Goal: Task Accomplishment & Management: Complete application form

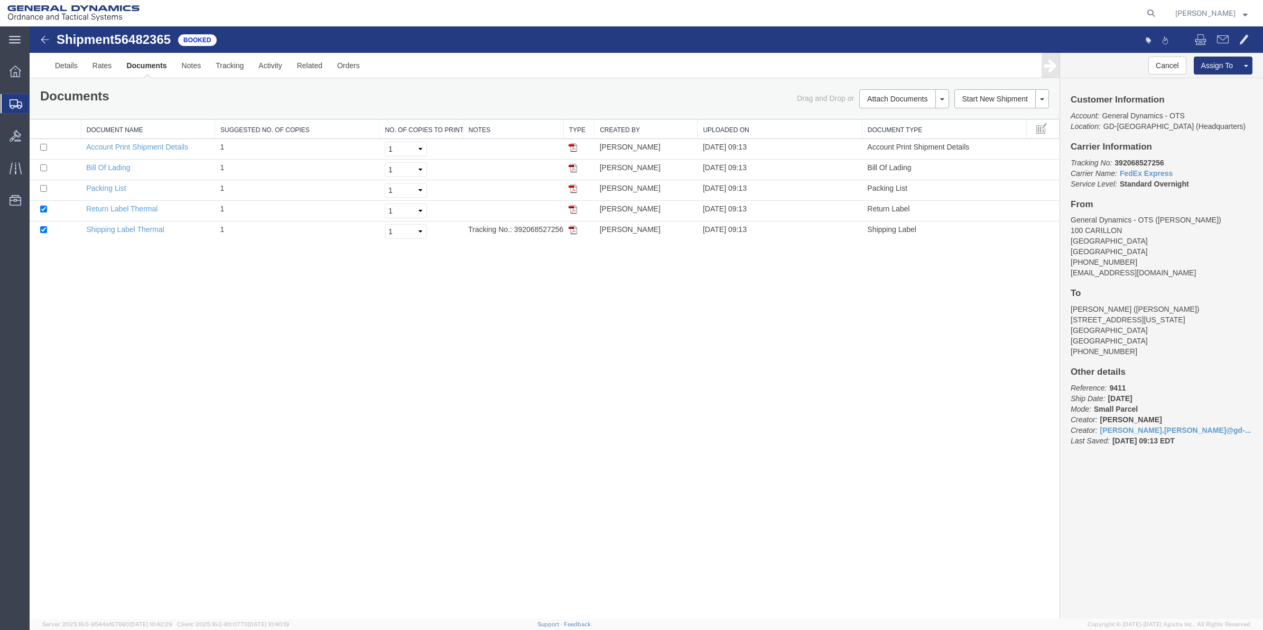
click at [0, 0] on span "Create Shipment" at bounding box center [0, 0] width 0 height 0
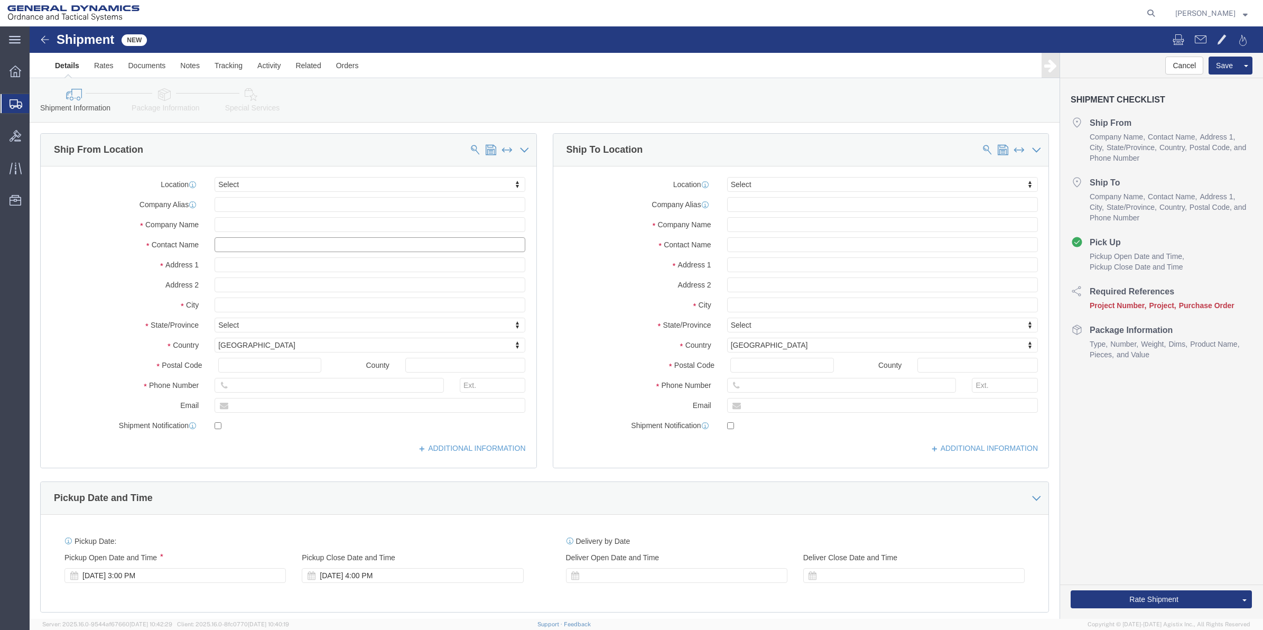
click input "text"
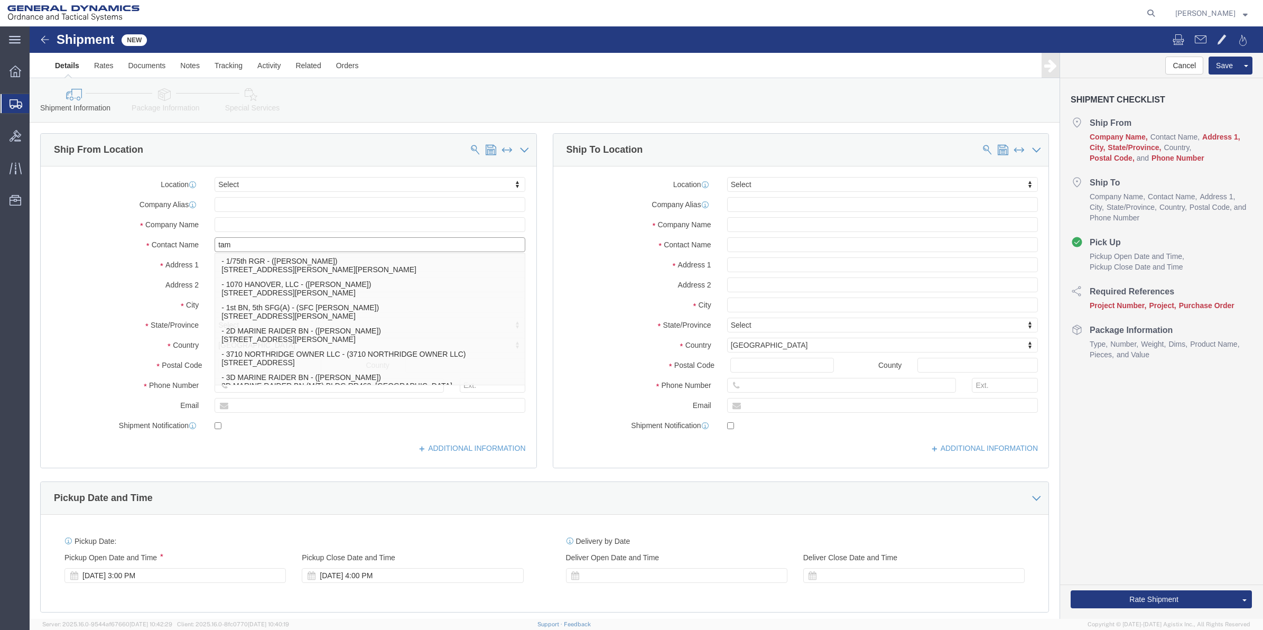
type input "tam l"
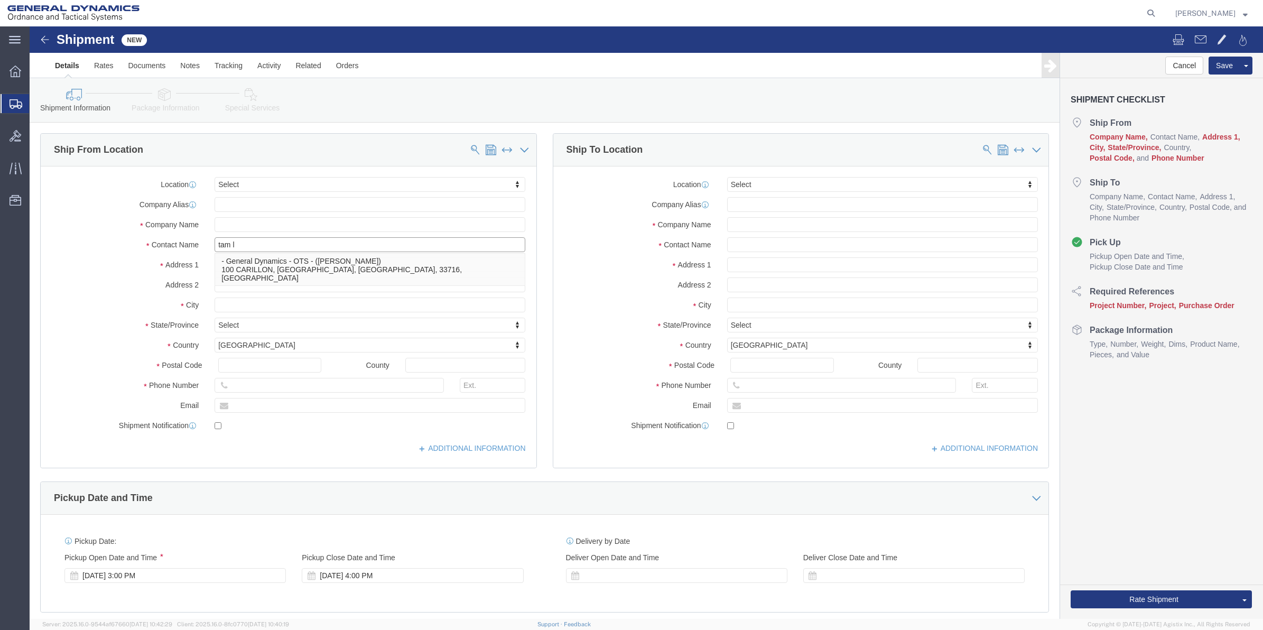
click p "- General Dynamics - OTS - ([PERSON_NAME]) 100 CARILLON, [GEOGRAPHIC_DATA], [GE…"
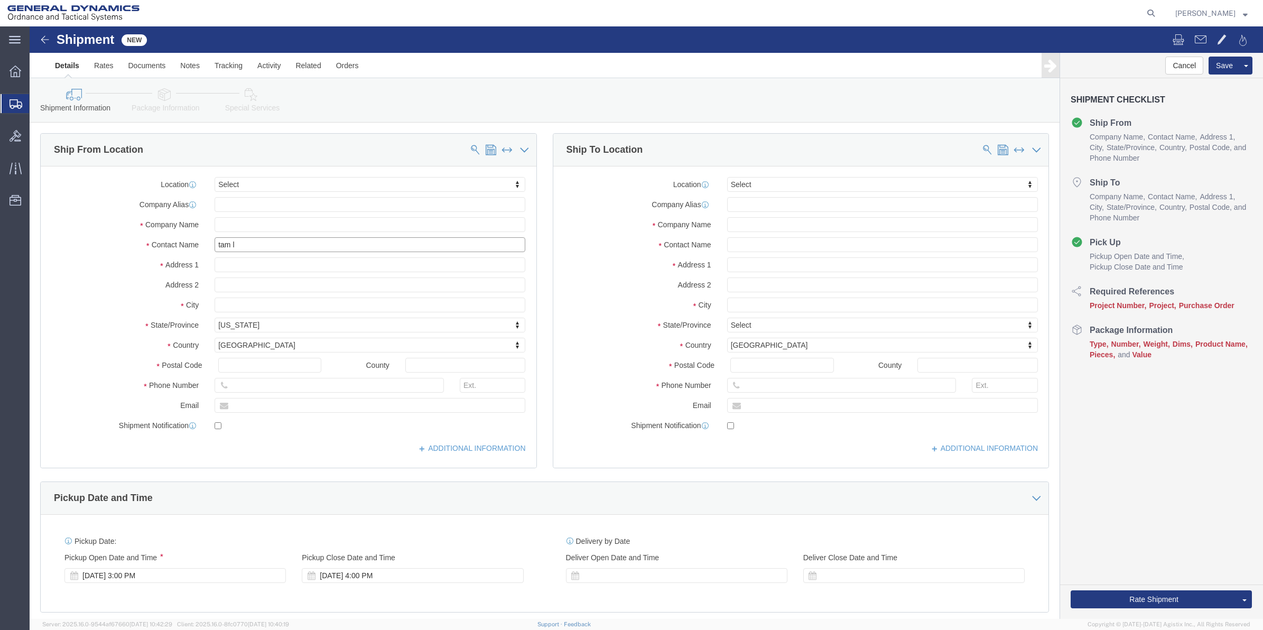
select select "FL"
type input "[PERSON_NAME]"
click input "text"
type input "[PERSON_NAME]"
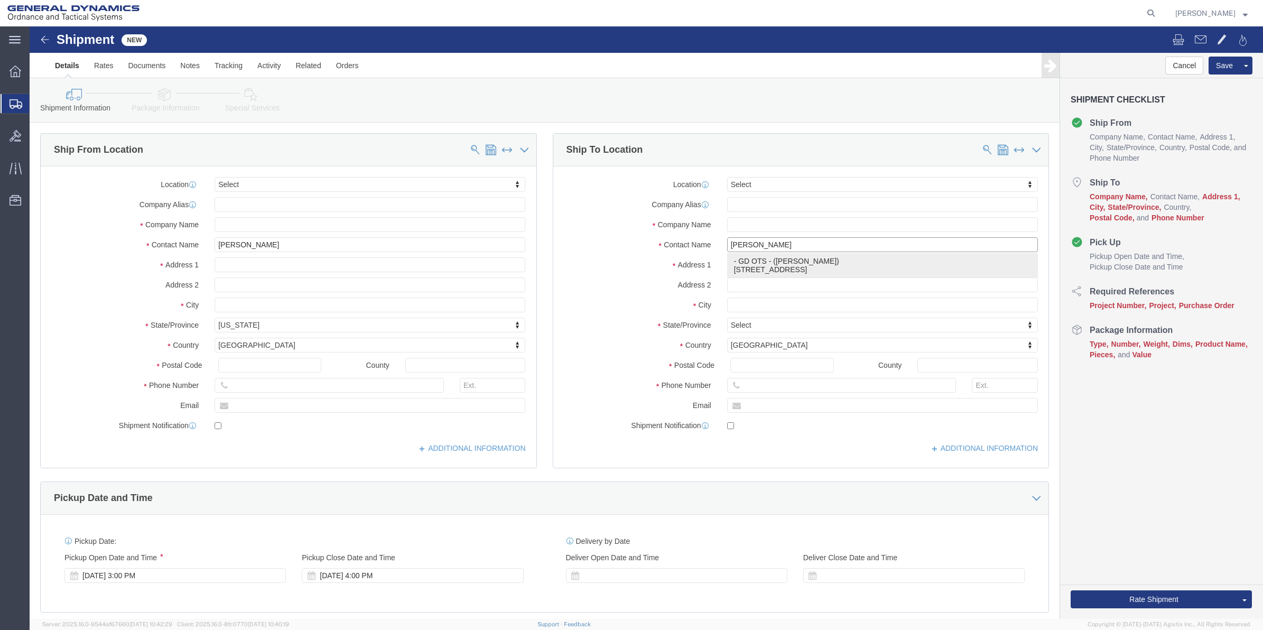
click p "- GD OTS - ([PERSON_NAME]) [STREET_ADDRESS]"
select select "IL"
type input "[PERSON_NAME]"
drag, startPoint x: 268, startPoint y: 360, endPoint x: 72, endPoint y: 360, distance: 195.5
click div "Phone Number"
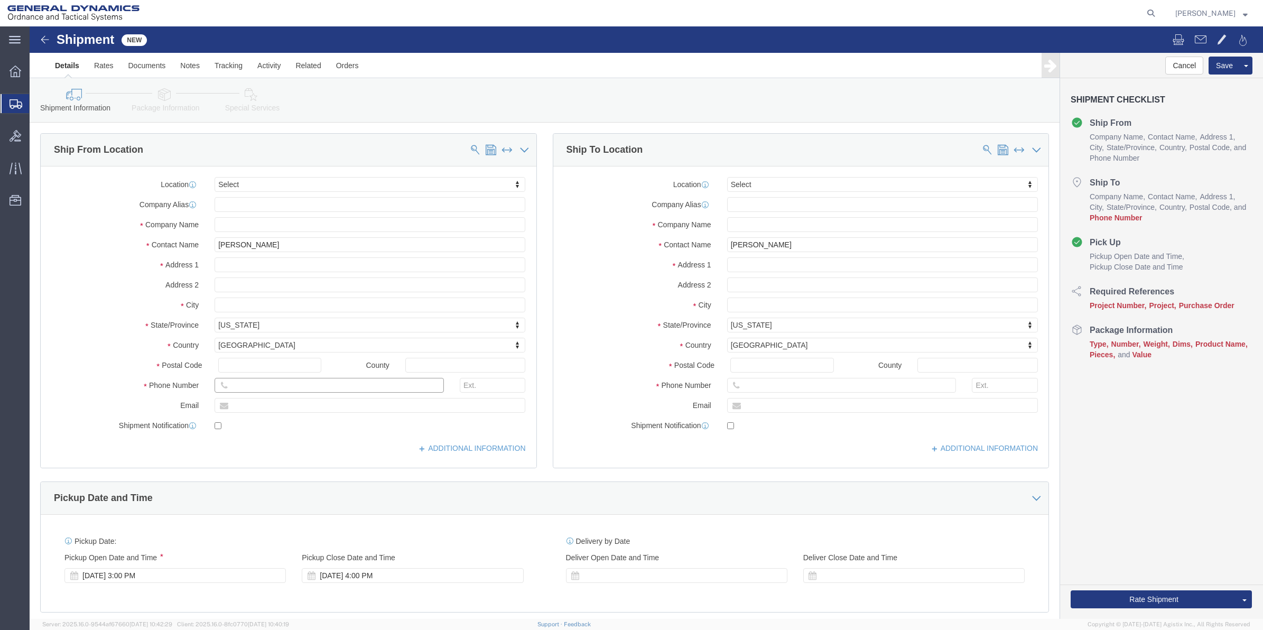
type input "[PHONE_NUMBER]"
drag, startPoint x: 754, startPoint y: 359, endPoint x: 584, endPoint y: 366, distance: 170.3
click input "text"
paste input "[PHONE_NUMBER]"
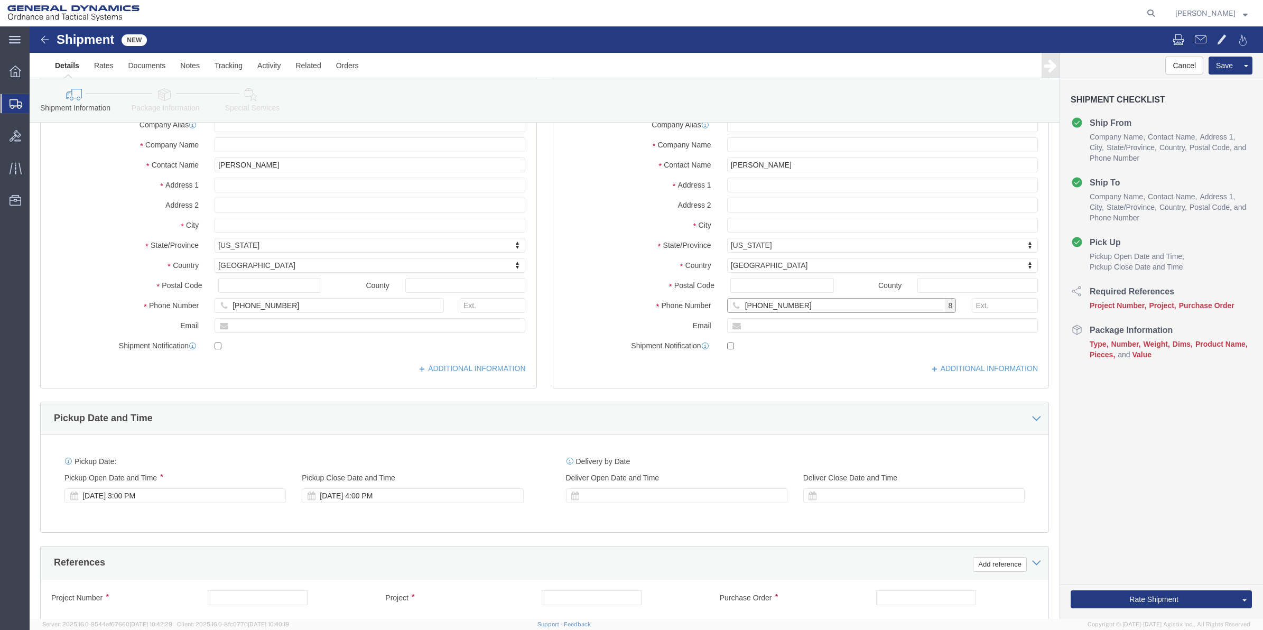
scroll to position [198, 0]
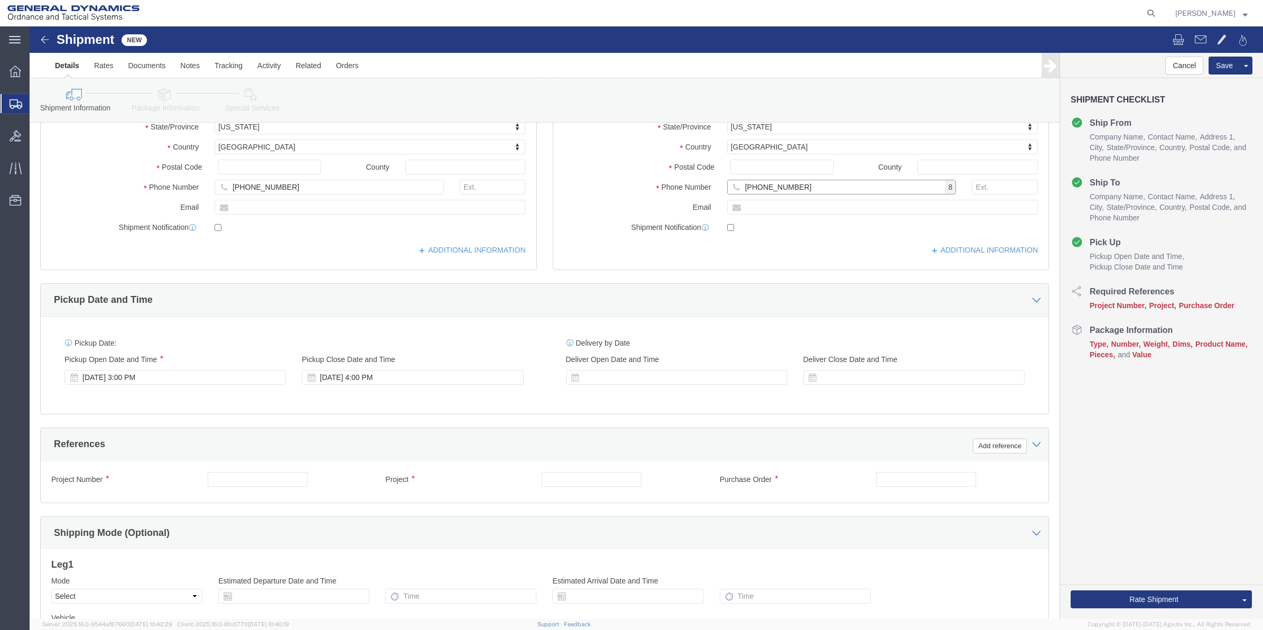
type input "[PHONE_NUMBER]"
click button "Add reference"
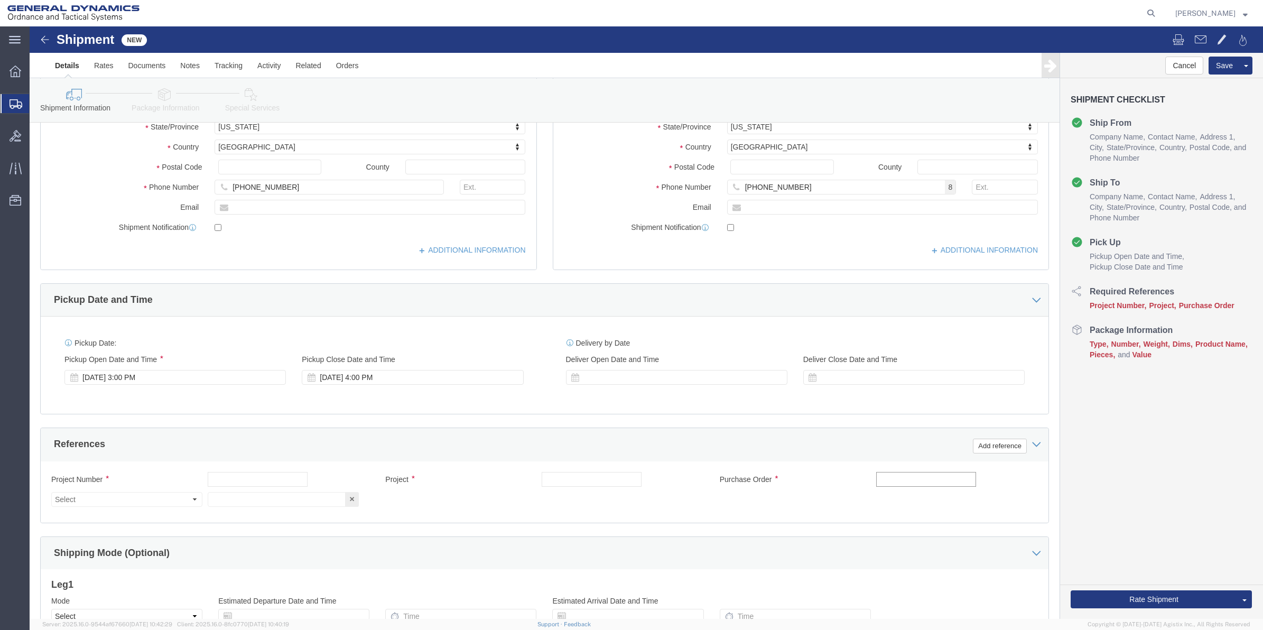
click input "text"
type input "9411"
click input "text"
paste input "9411"
type input "9411"
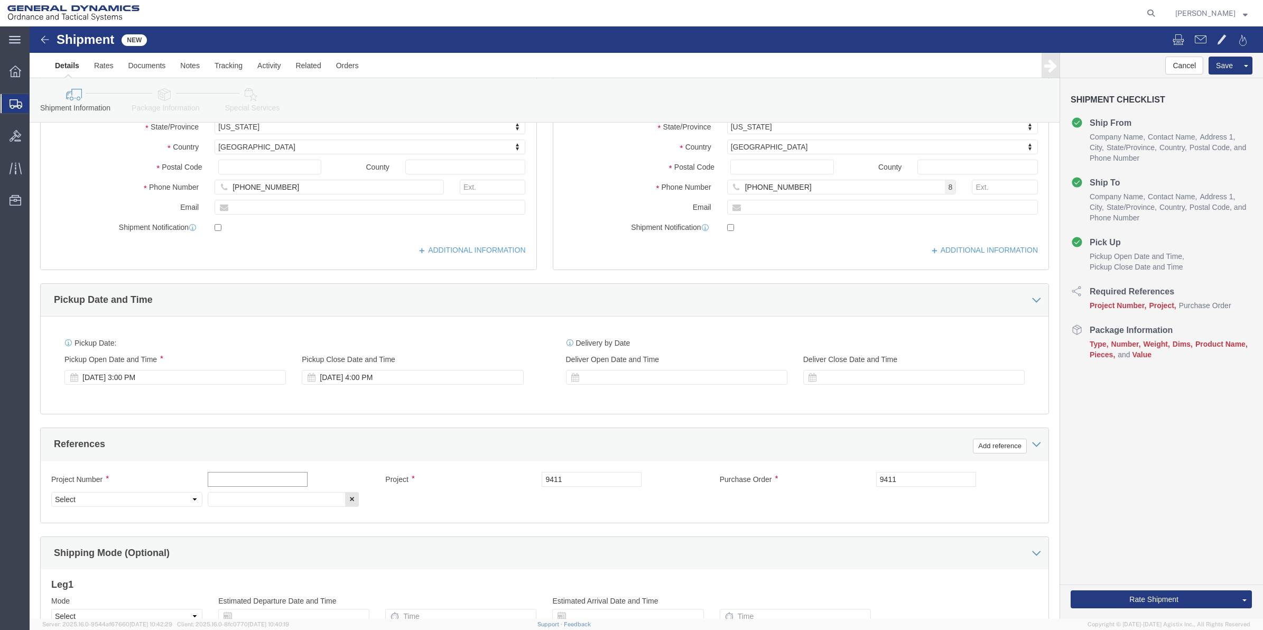
click input "text"
paste input "9411"
type input "9411"
click input "text"
paste input "9411"
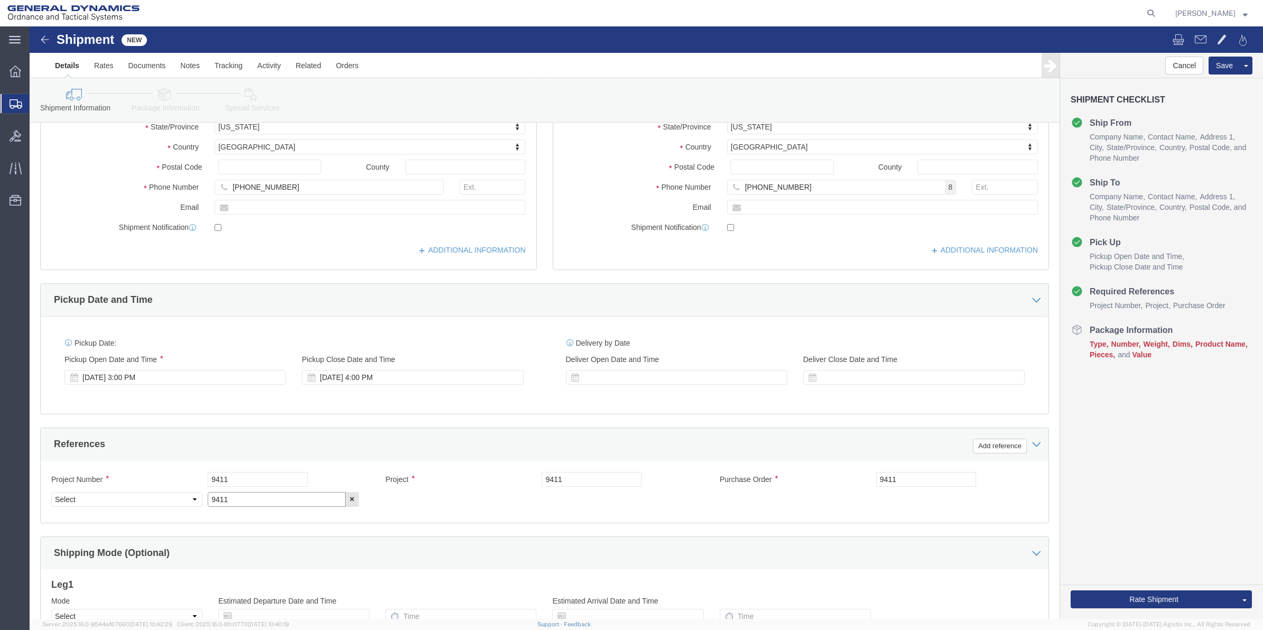
type input "9411"
click select "Select Account Type Activity ID Airline Appointment Number ASN Batch Request # …"
select select "DEPT"
click select "Select Account Type Activity ID Airline Appointment Number ASN Batch Request # …"
click icon
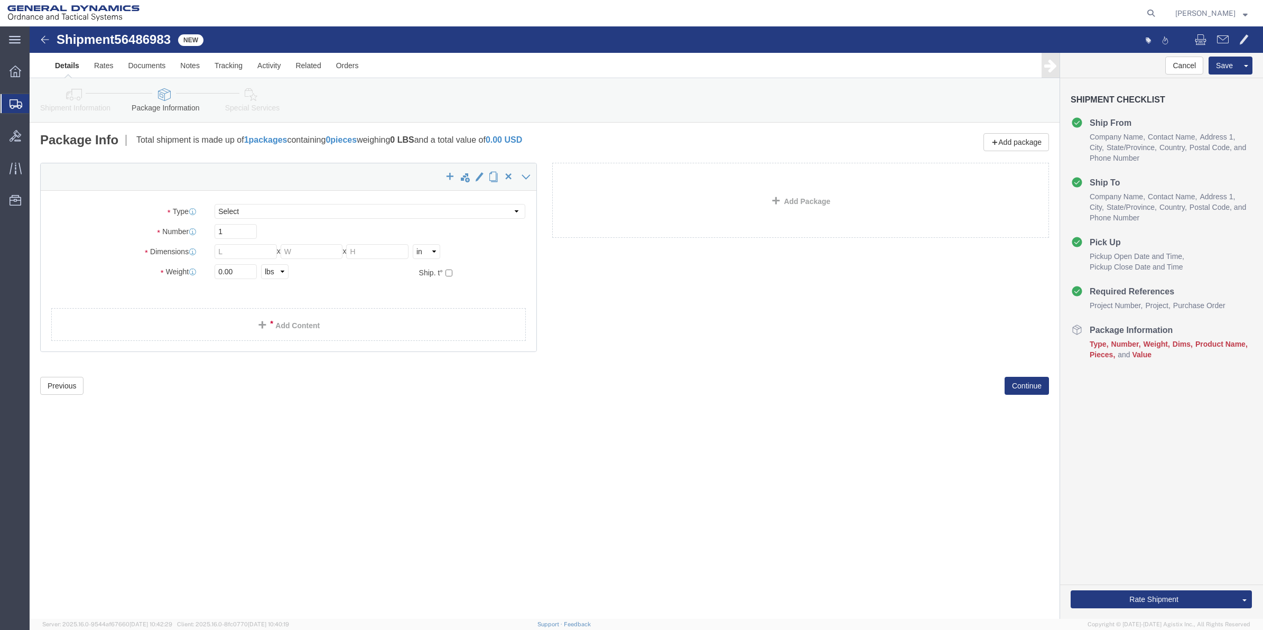
select select "CBOX"
click input "text"
type input "11"
type input "7"
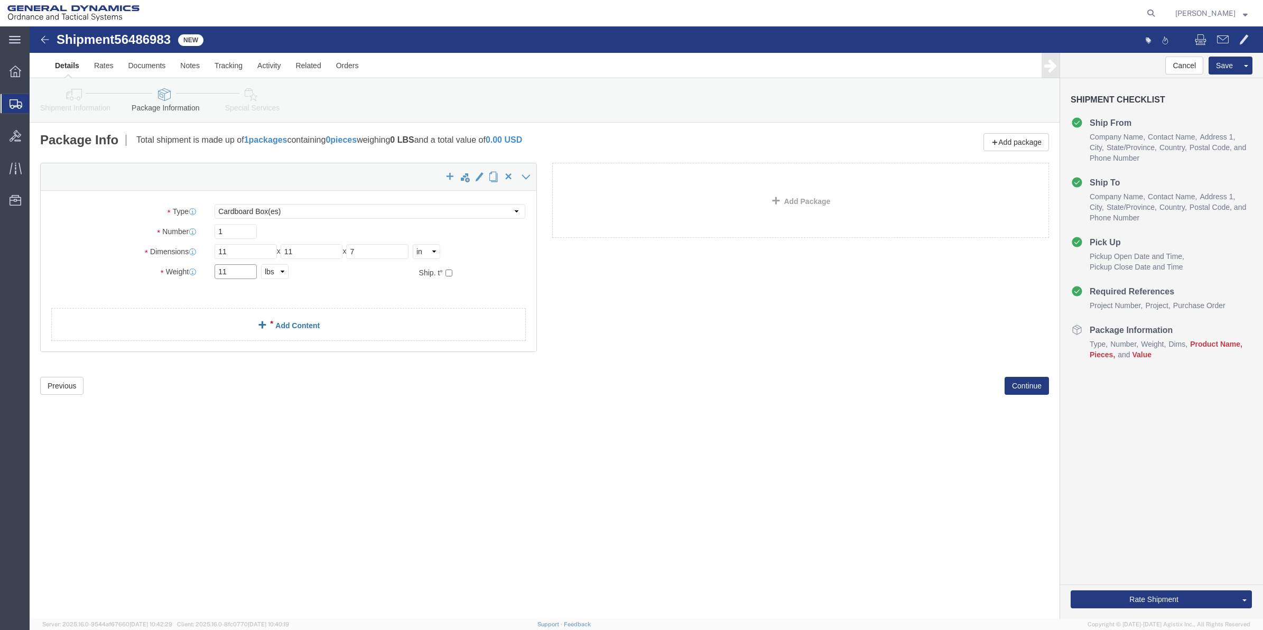
type input "11"
click span
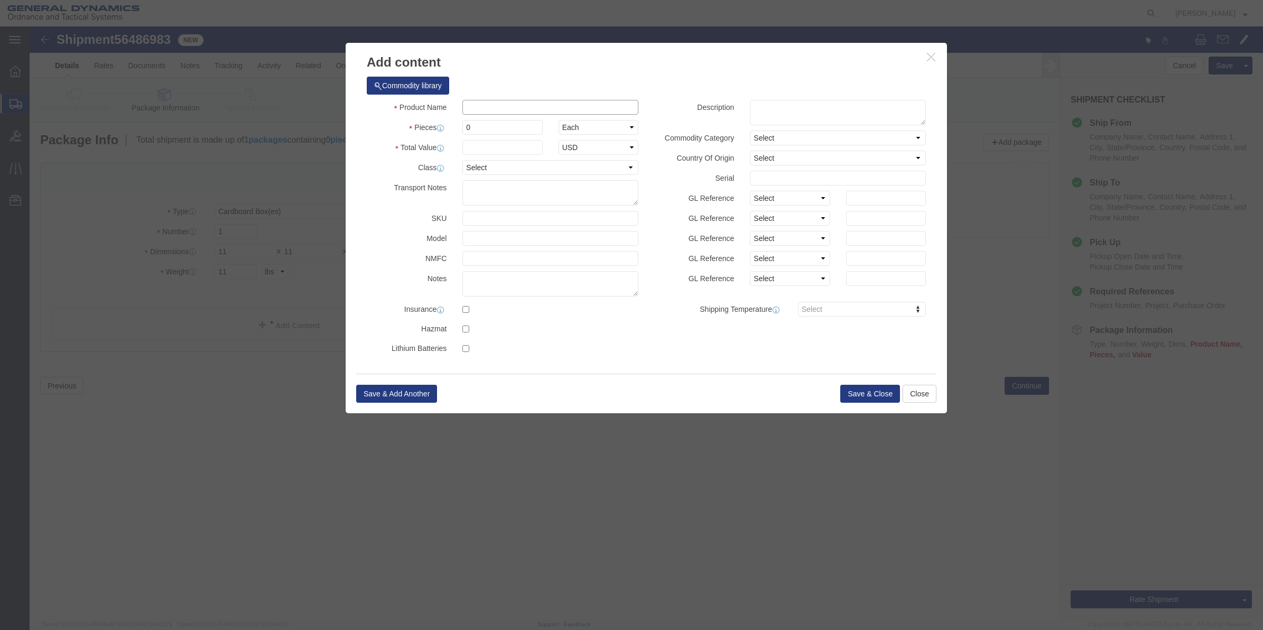
click input "text"
type input "MISC"
type input "100"
select select "US"
click input "0"
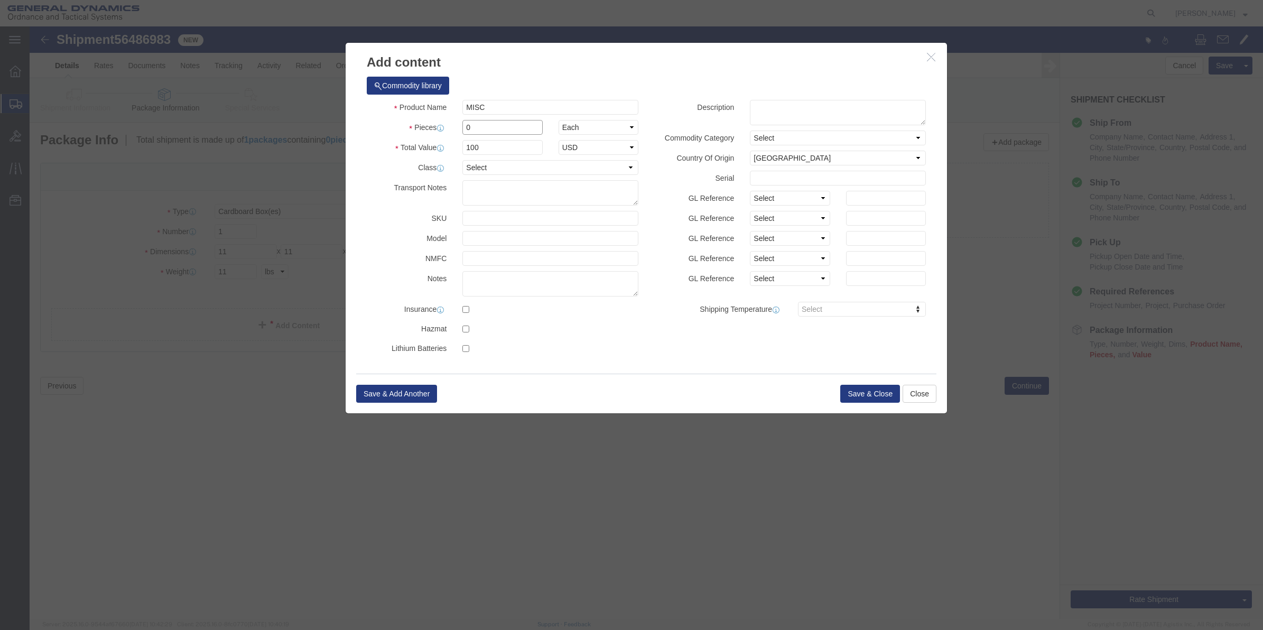
type input "01"
click select "Select 50 55 60 65 70 85 92.5 100 125 175 250 300 400"
select select "70"
click select "Select 50 55 60 65 70 85 92.5 100 125 175 250 300 400"
click button "Save & Close"
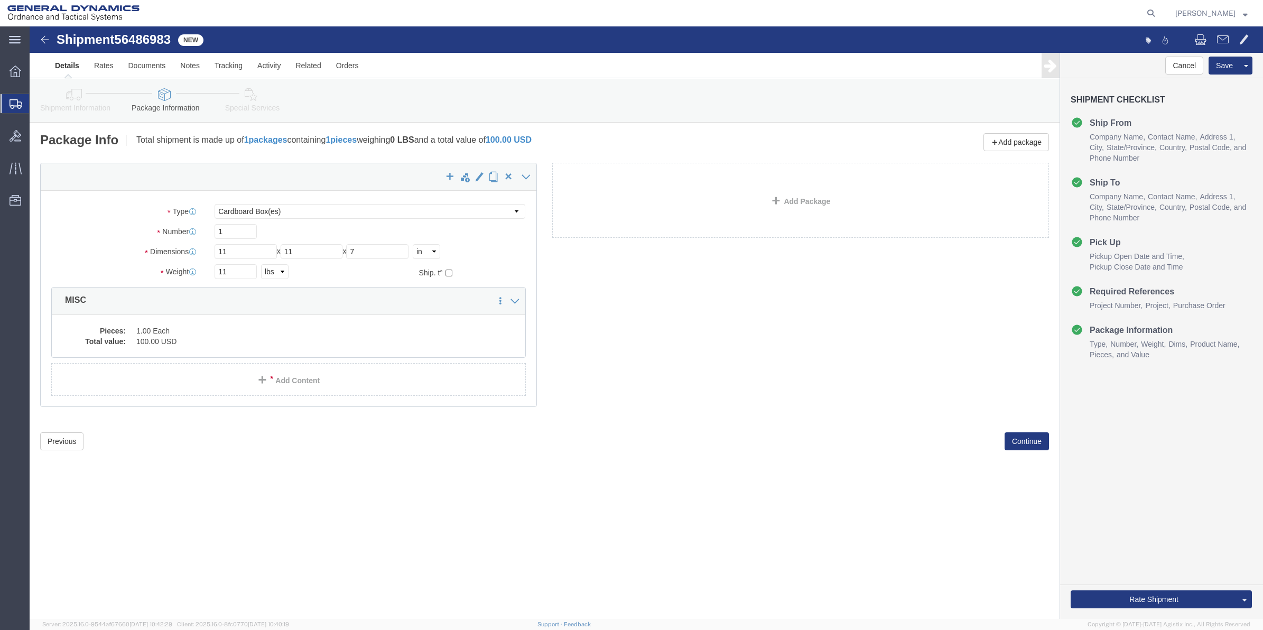
click link "Special Services"
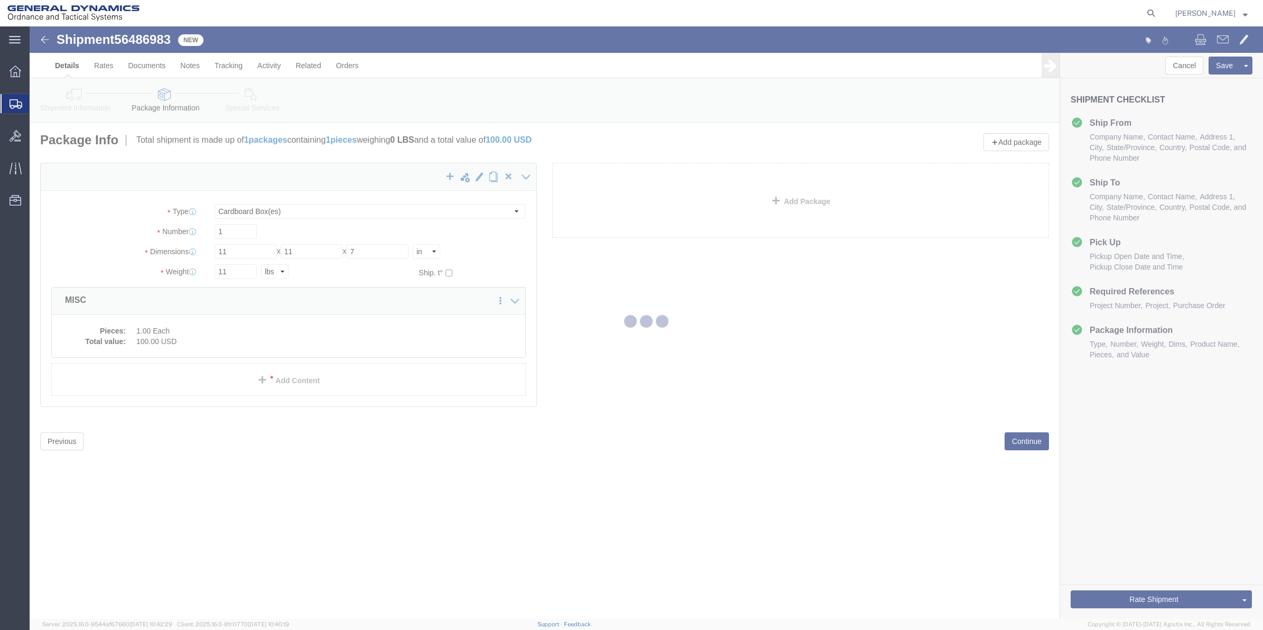
select select
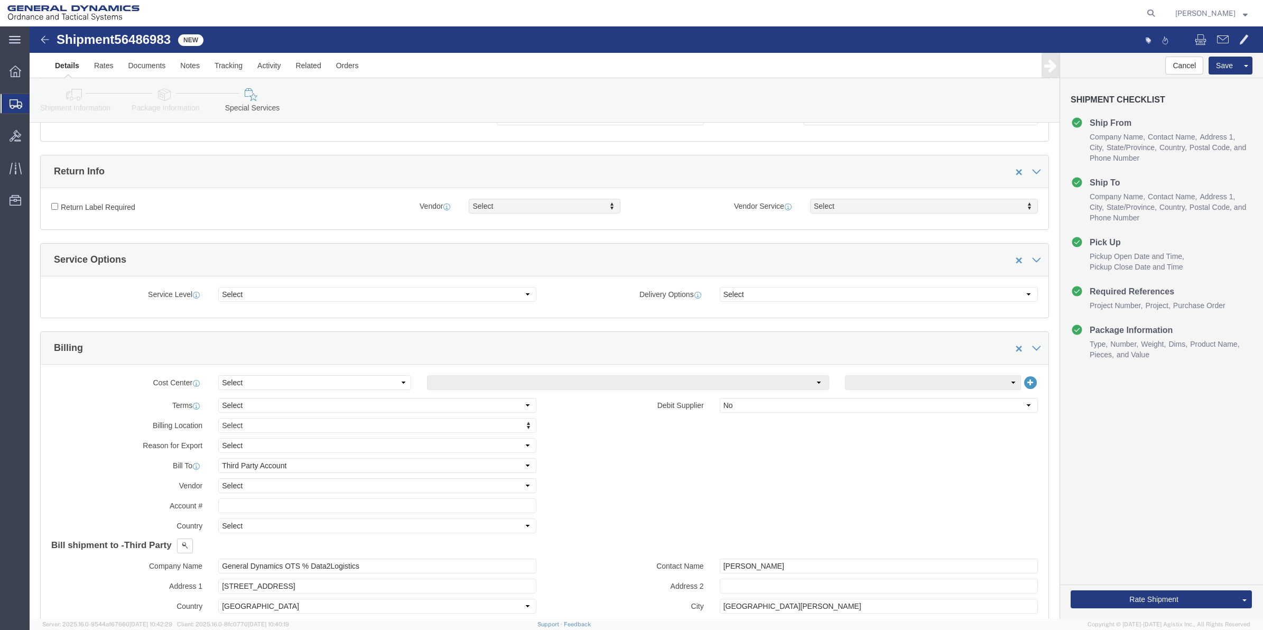
scroll to position [264, 0]
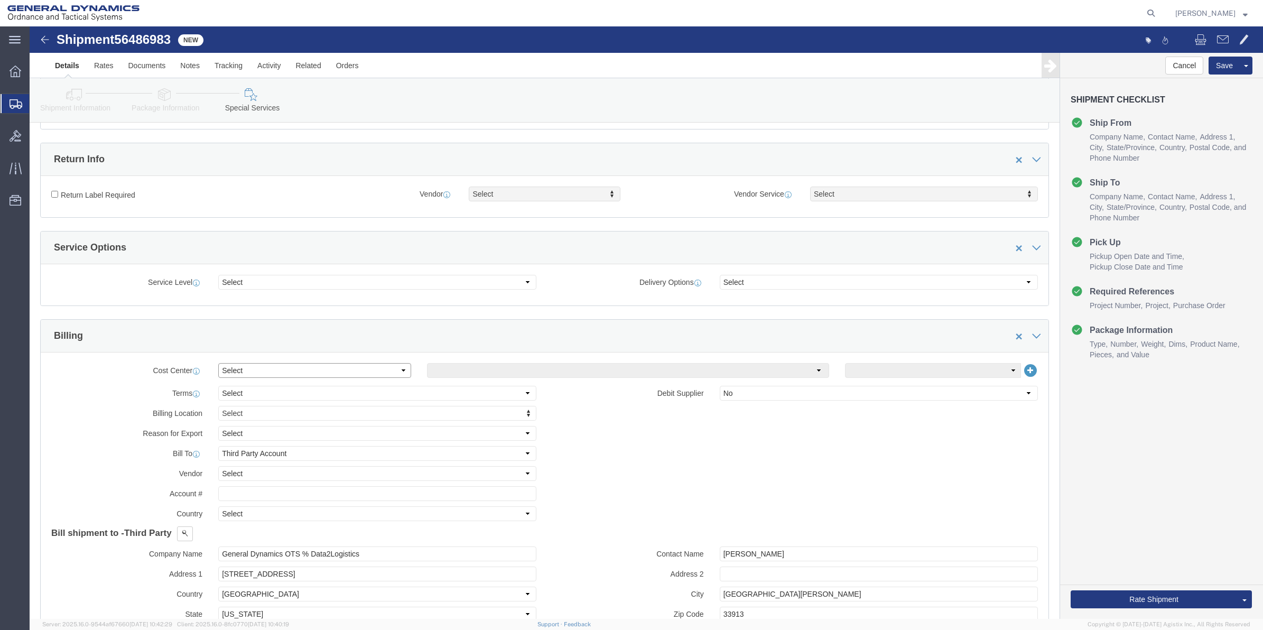
click select "Select Buyer Cost Center Department Operations Number Order Number Sales Person"
select select "DEPARTMENT"
click select "Select Buyer Cost Center Department Operations Number Order Number Sales Person"
click select "Select [GEOGRAPHIC_DATA] [GEOGRAPHIC_DATA] [GEOGRAPHIC_DATA] [GEOGRAPHIC_DATA] …"
select select "1763983"
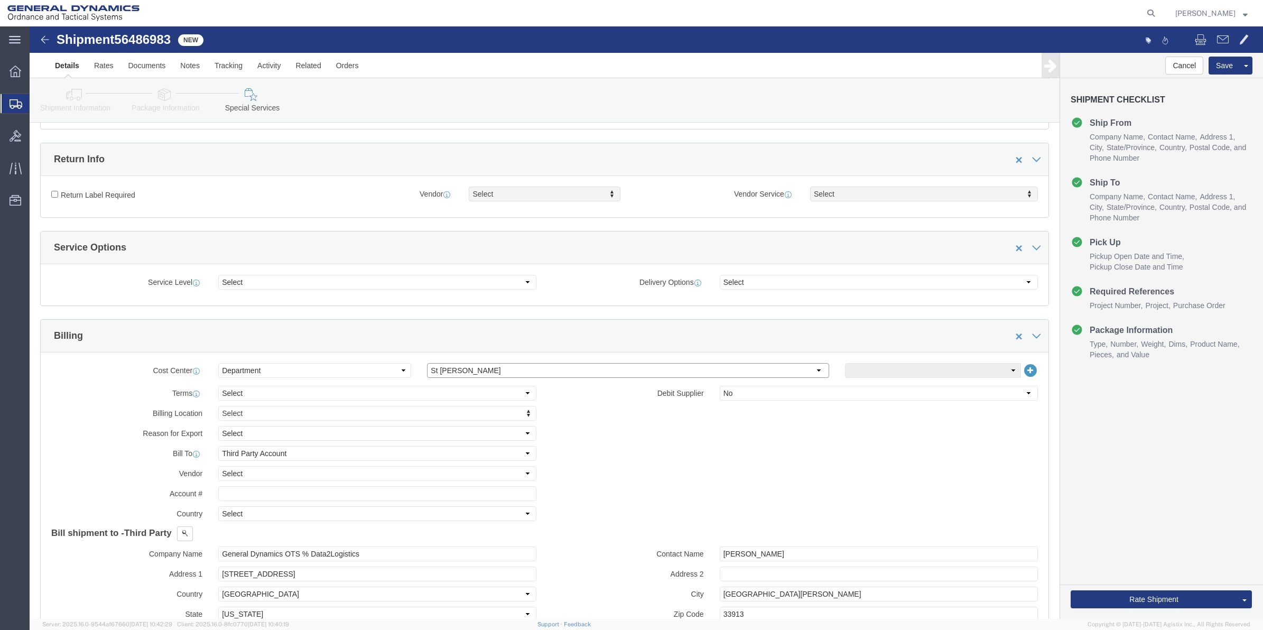
click select "Select [GEOGRAPHIC_DATA] [GEOGRAPHIC_DATA] [GEOGRAPHIC_DATA] [GEOGRAPHIC_DATA] …"
click select "Select 10AFM 10GAG 10GAH 10GFL 10GFO 10GIE 10GIS 30MABS St [PERSON_NAME] Program"
select select "214681"
click select "Select 10AFM 10GAG 10GAH 10GFL 10GFO 10GIE 10GIS 30MABS St [PERSON_NAME] Program"
drag, startPoint x: 370, startPoint y: 532, endPoint x: -2, endPoint y: 529, distance: 372.0
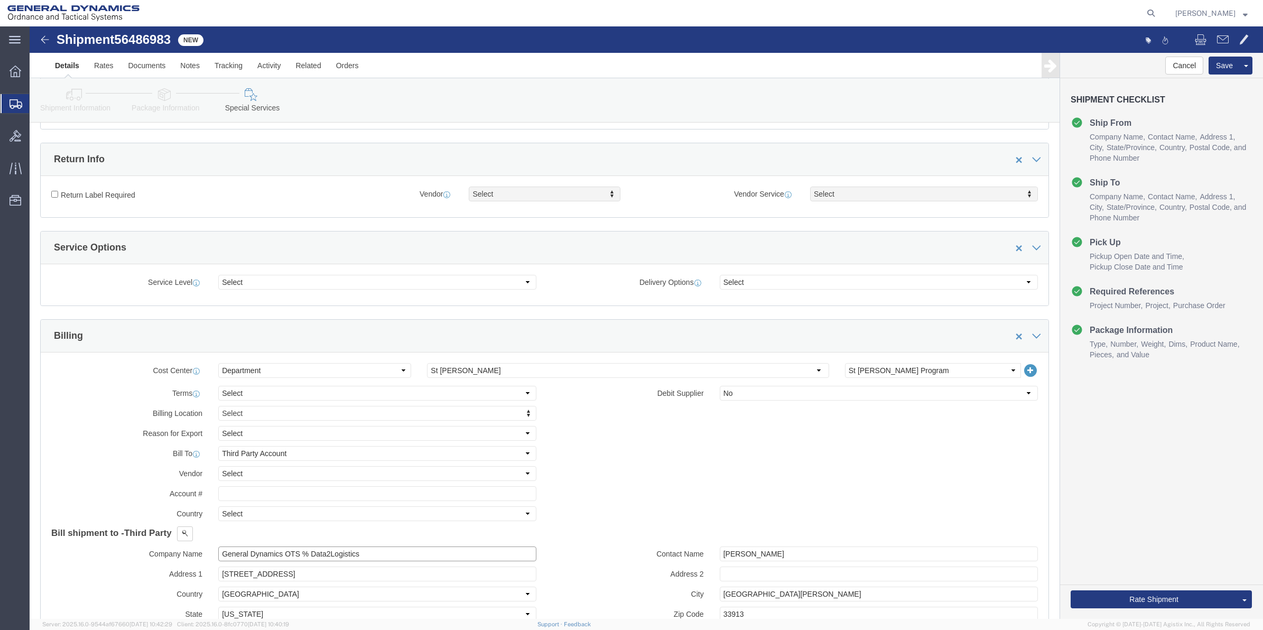
click input "General Dynamics OTS % Data2Logistics"
click html "Shipment 56486983 New Details Rates Documents Notes Tracking Activity Related O…"
click input "General Dynamics OTS % Data2Logistics"
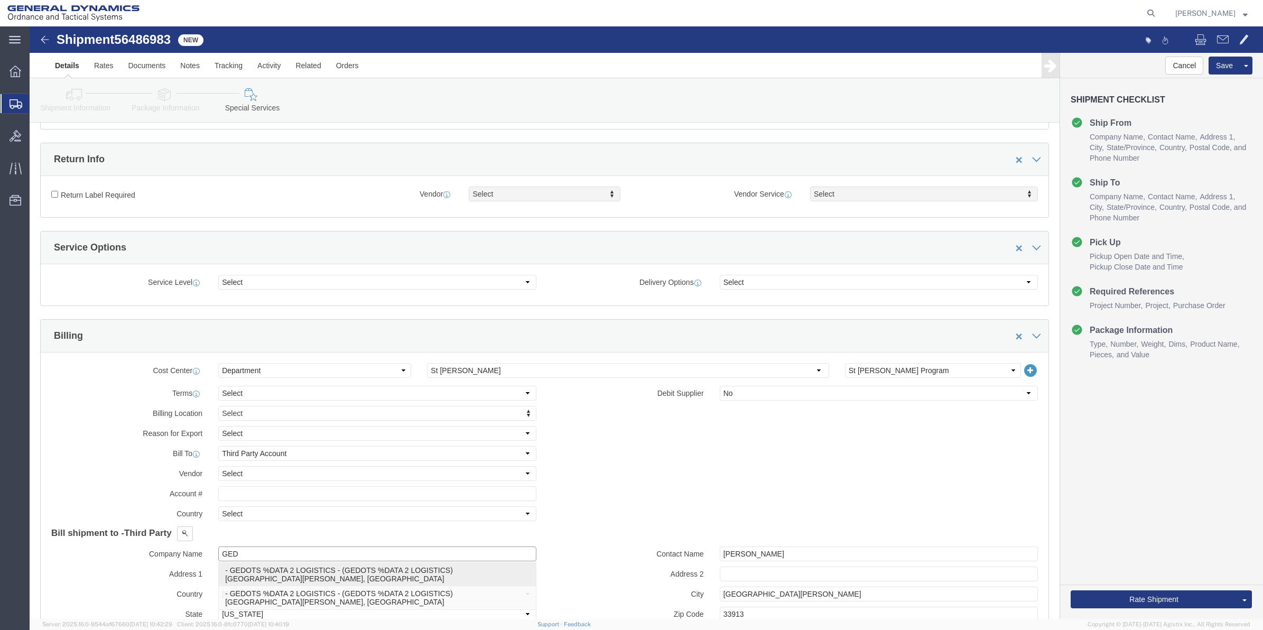
drag, startPoint x: 286, startPoint y: 548, endPoint x: 919, endPoint y: 562, distance: 633.2
click p "- GEDOTS %DATA 2 LOGISTICS - (GEDOTS %DATA 2 LOGISTICS) [GEOGRAPHIC_DATA][PERSO…"
type input "GEDOTS %DATA 2 LOGISTICS"
type input "PO BOX 61050"
type input "GEDOTS %DATA 2 LOGISTICS"
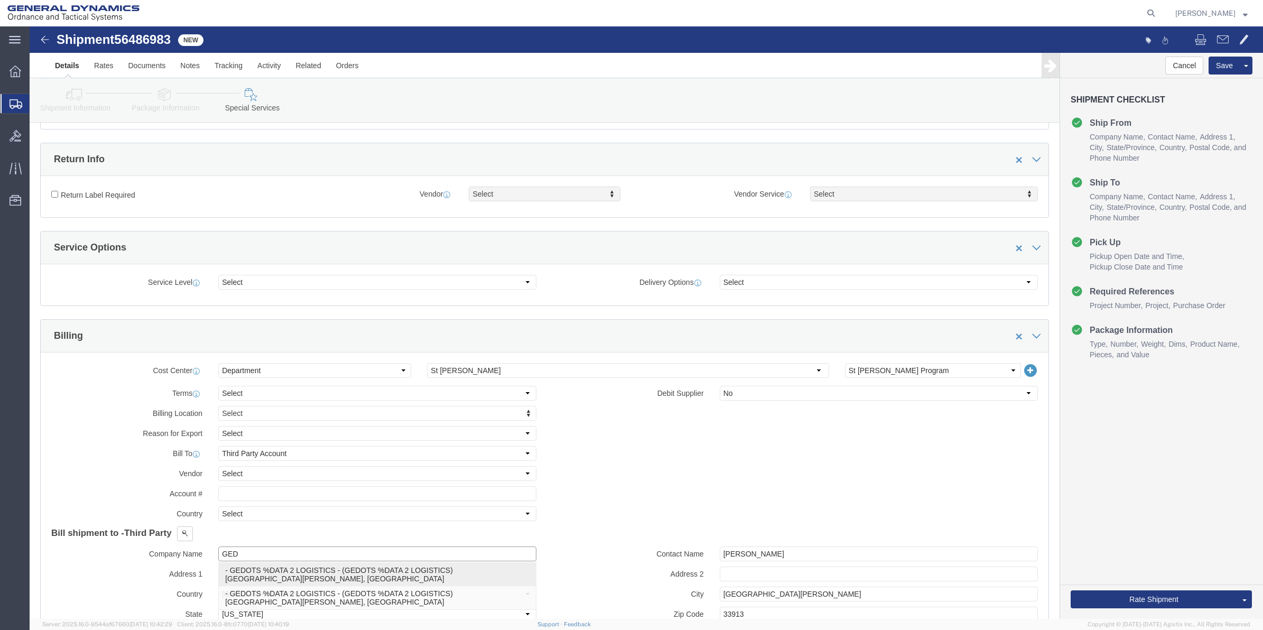
type input "FORT [PERSON_NAME]"
type input "33906"
select select "FL"
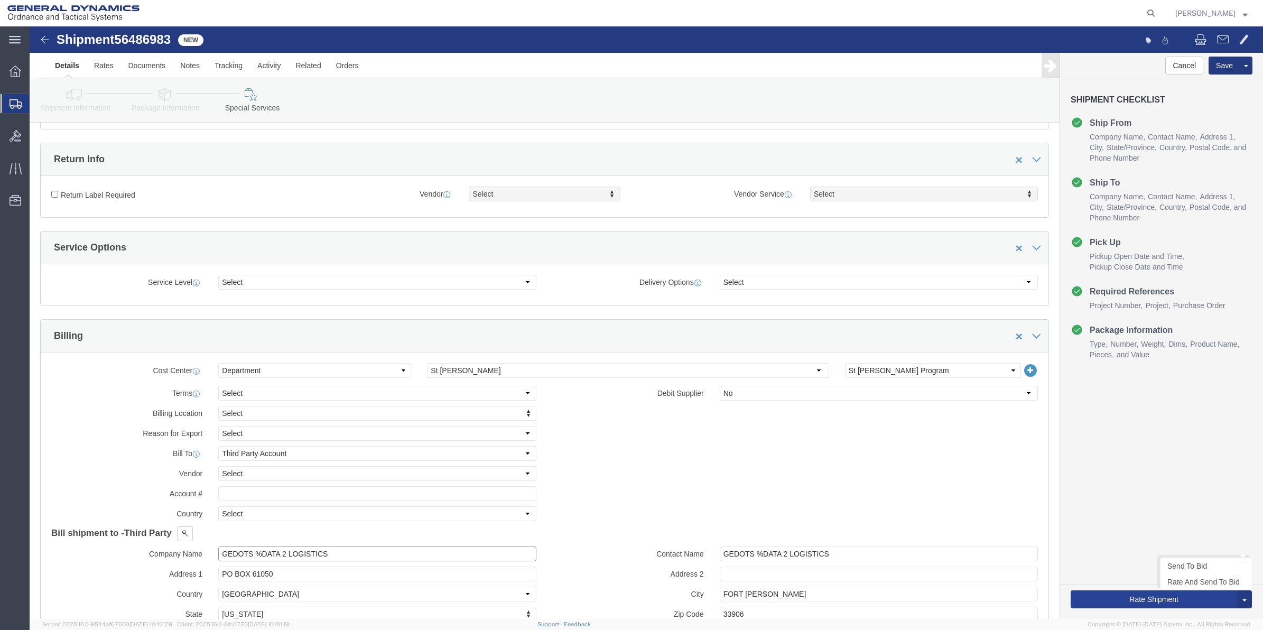
type input "GEDOTS %DATA 2 LOGISTICS"
click button "Rate Shipment"
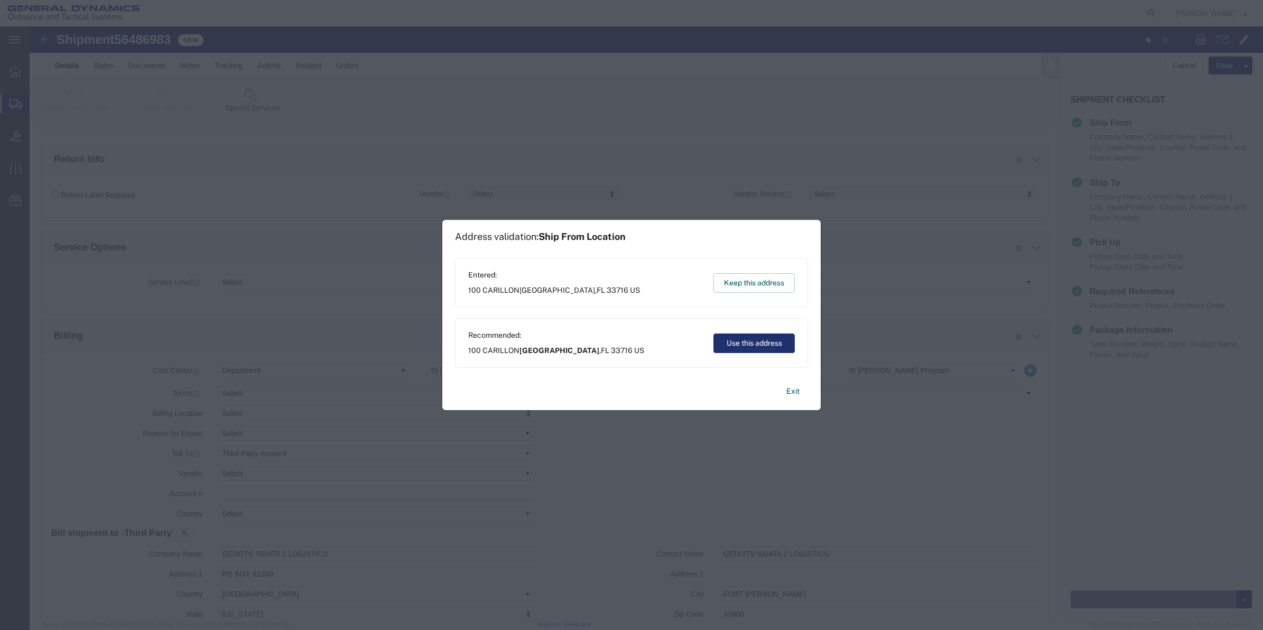
click at [762, 336] on button "Use this address" at bounding box center [753, 343] width 81 height 20
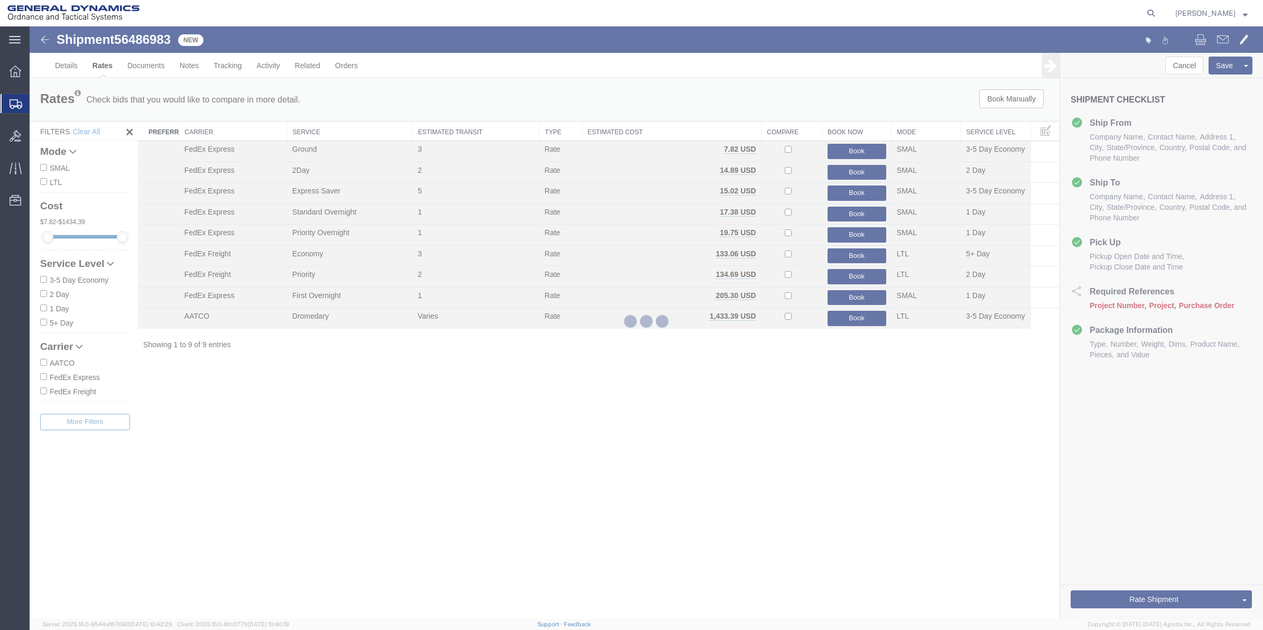
scroll to position [0, 0]
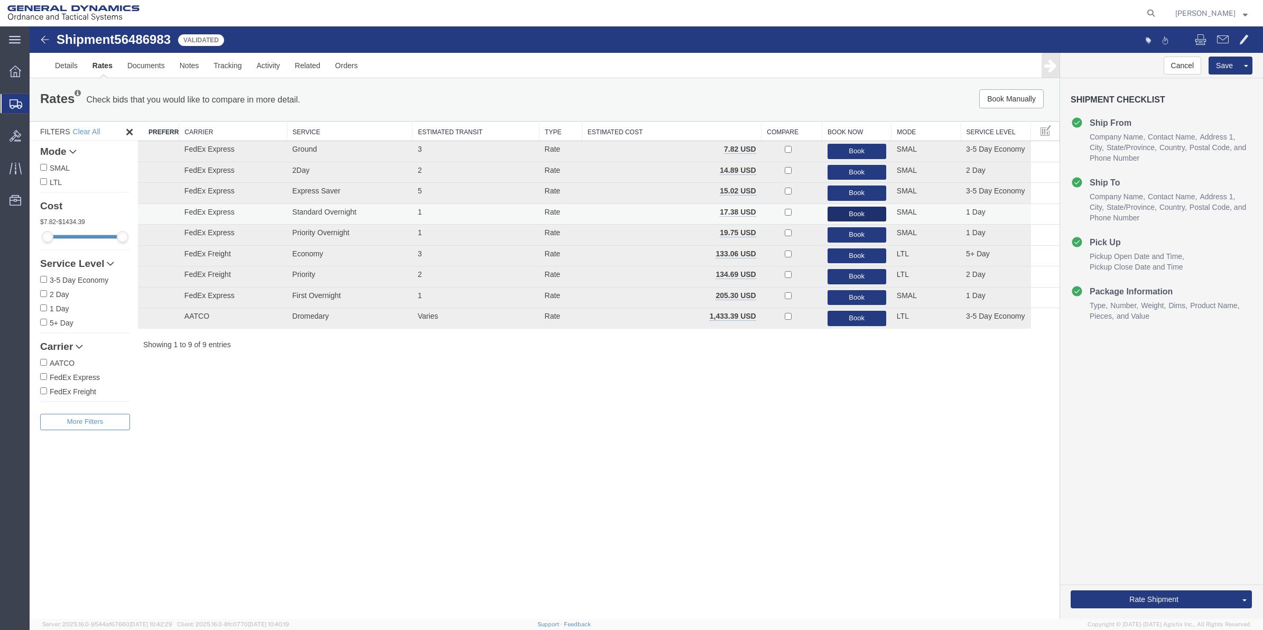
click at [838, 209] on button "Book" at bounding box center [856, 214] width 59 height 15
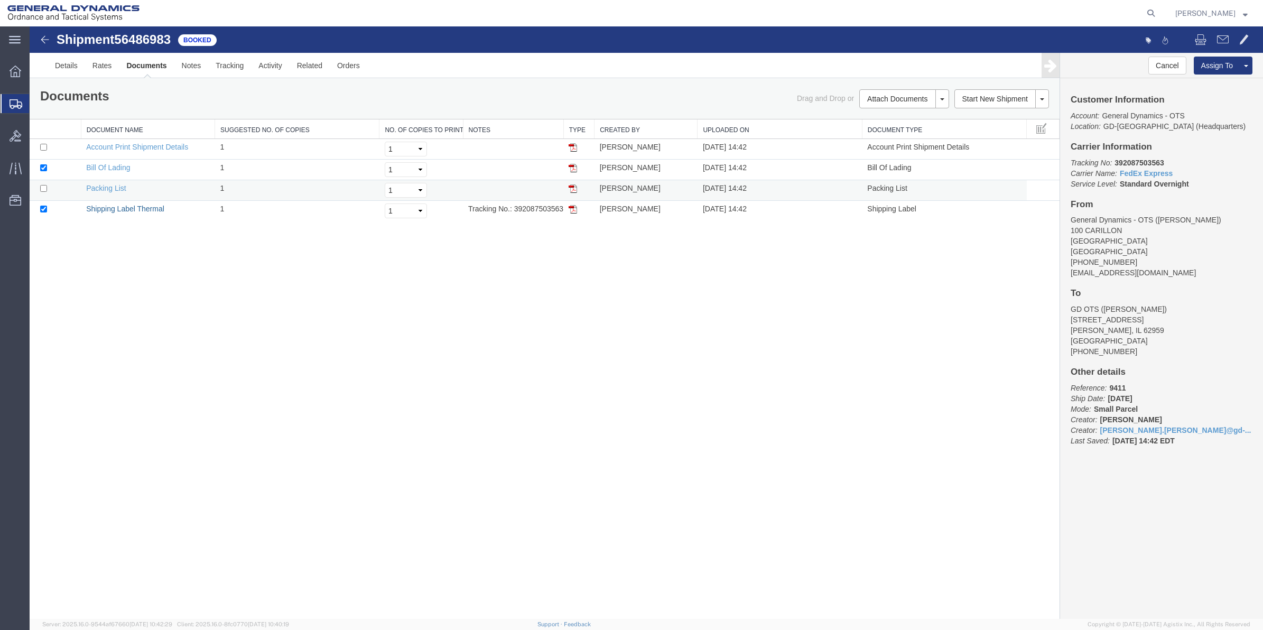
drag, startPoint x: 106, startPoint y: 208, endPoint x: 807, endPoint y: 198, distance: 700.7
click at [106, 208] on link "Shipping Label Thermal" at bounding box center [125, 208] width 78 height 8
click at [0, 0] on span "Create Shipment" at bounding box center [0, 0] width 0 height 0
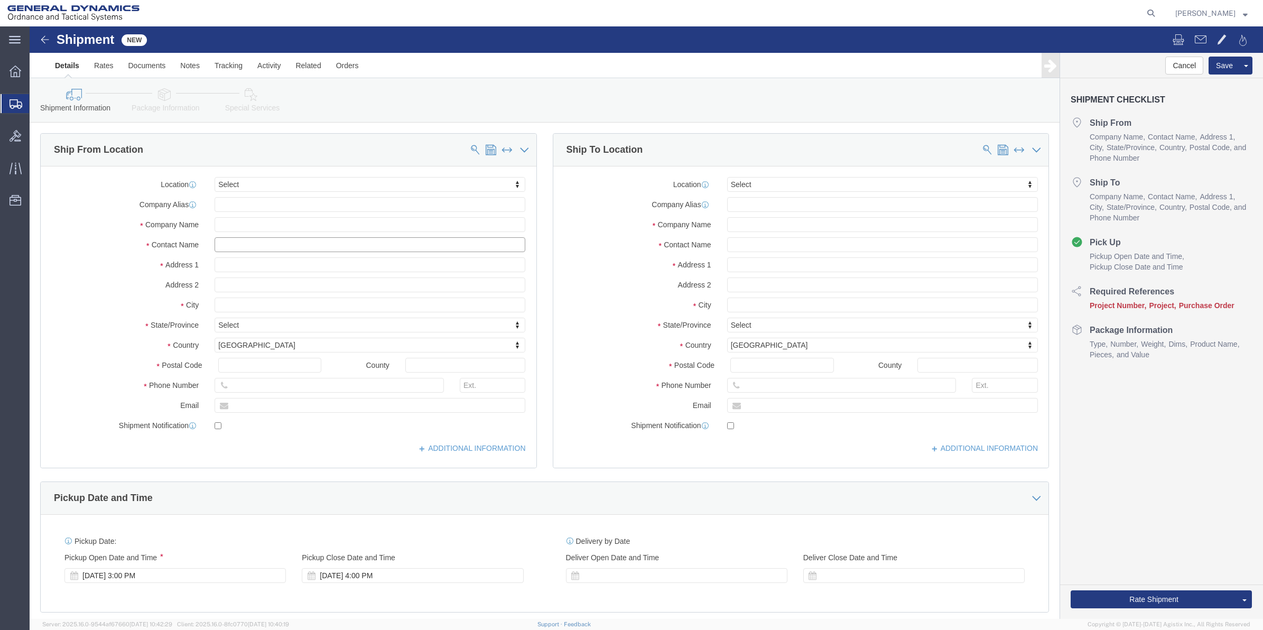
click input "text"
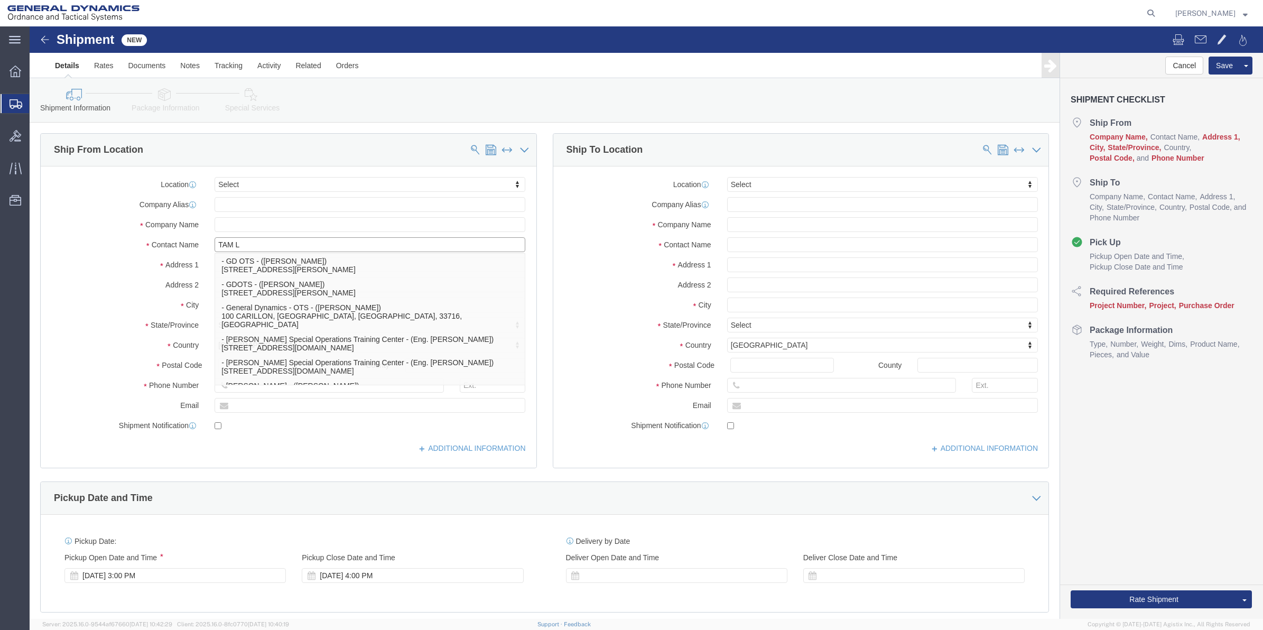
type input "[PERSON_NAME]"
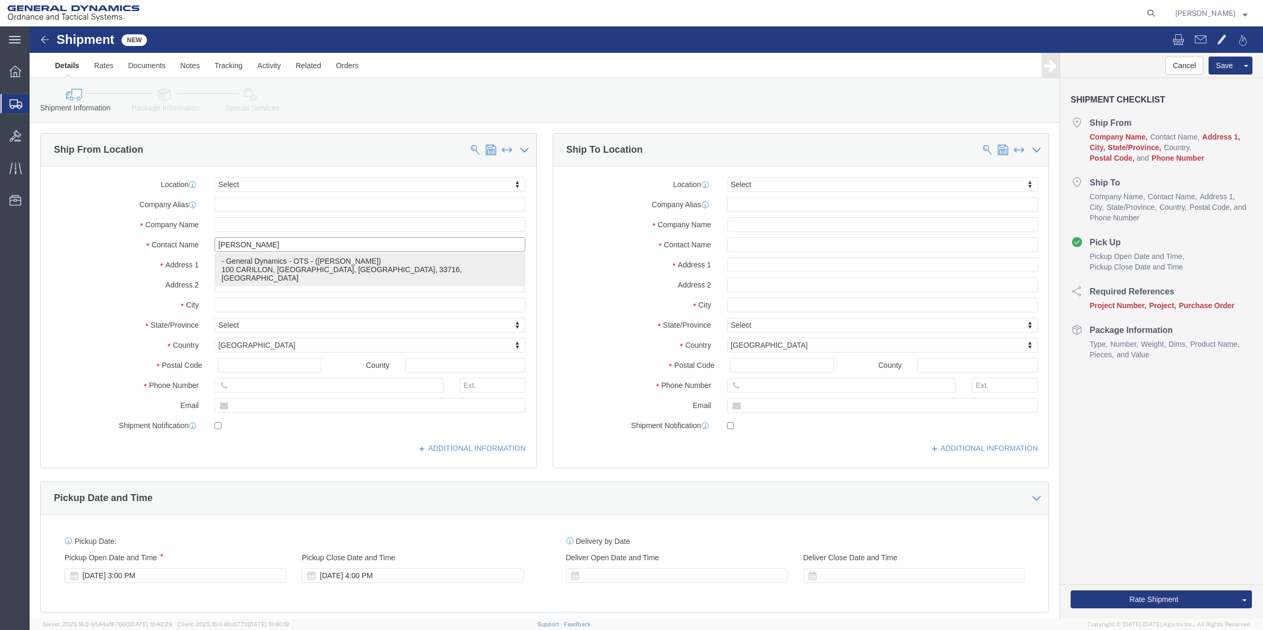
click p "- General Dynamics - OTS - ([PERSON_NAME]) 100 CARILLON, [GEOGRAPHIC_DATA], [GE…"
select select "FL"
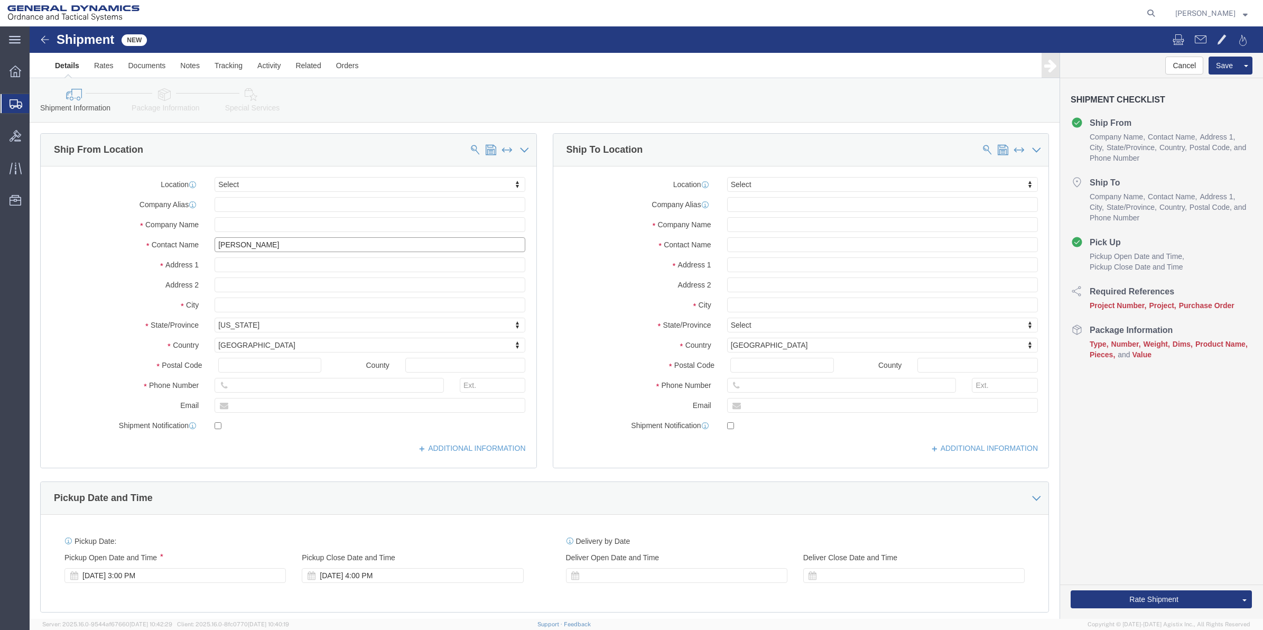
type input "[PERSON_NAME]"
click input "text"
type input "[PERSON_NAME]"
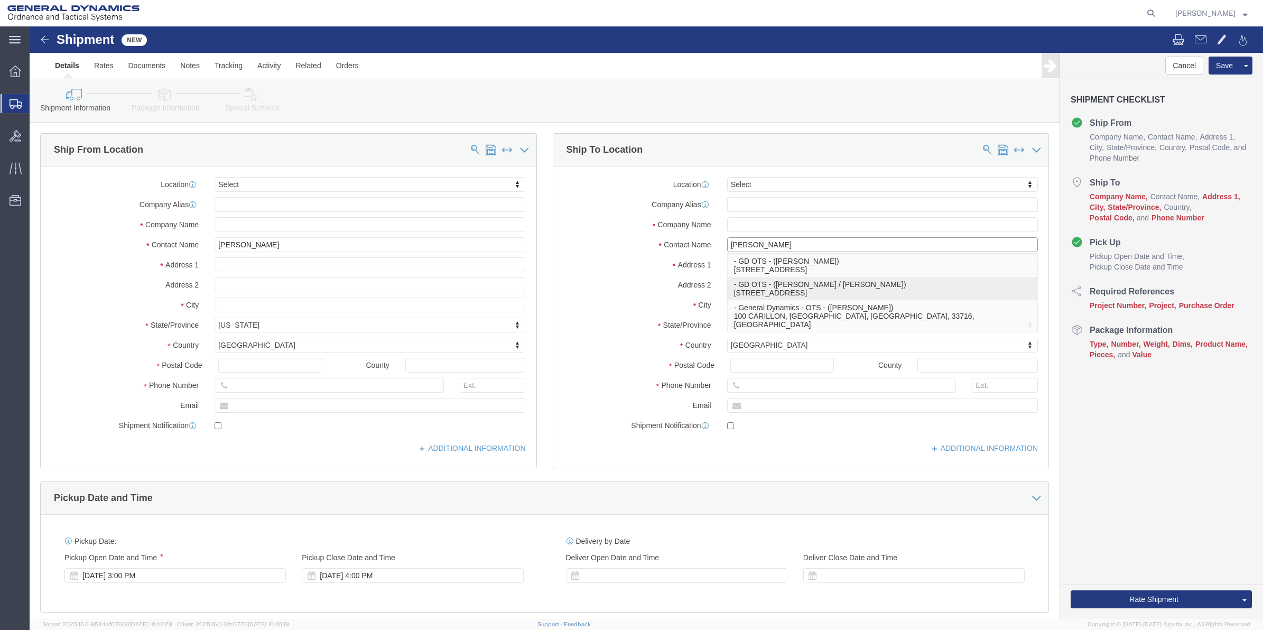
click p "- GD OTS - ([PERSON_NAME] / [PERSON_NAME]) [STREET_ADDRESS]"
select select "FL"
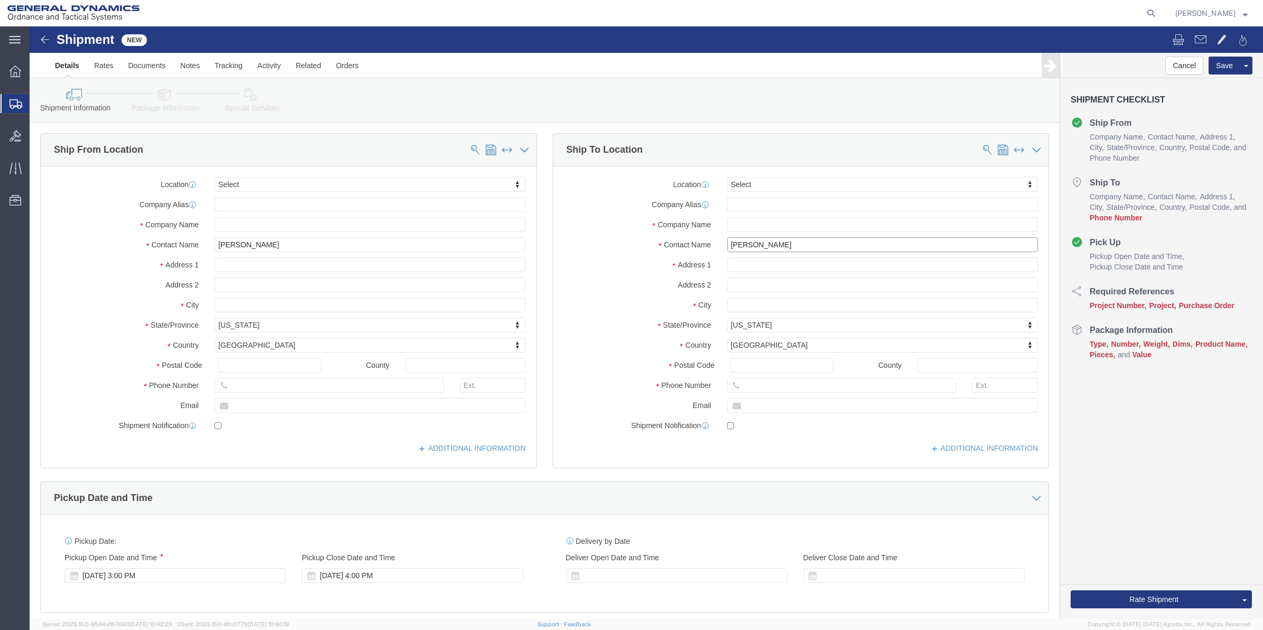
type input "[PERSON_NAME] / [PERSON_NAME]"
drag, startPoint x: 59, startPoint y: 370, endPoint x: 1, endPoint y: 364, distance: 58.5
click div "Phone Number"
type input "[PHONE_NUMBER]"
drag, startPoint x: 743, startPoint y: 362, endPoint x: 611, endPoint y: 363, distance: 131.6
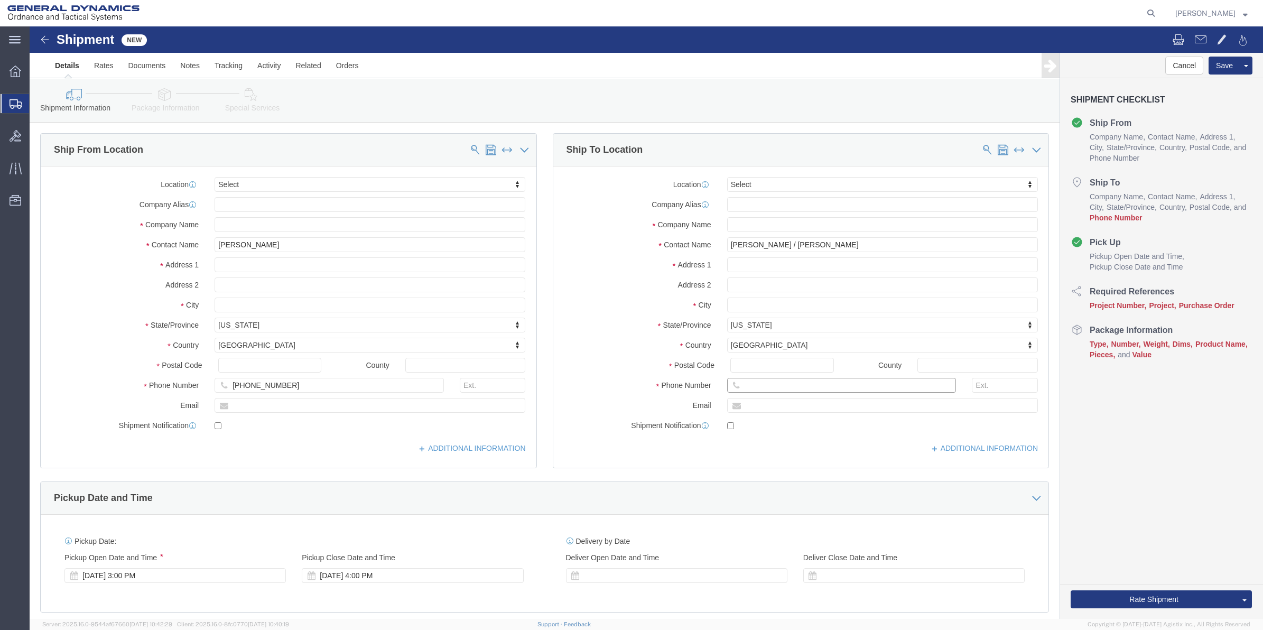
click input "text"
paste input "[PHONE_NUMBER]"
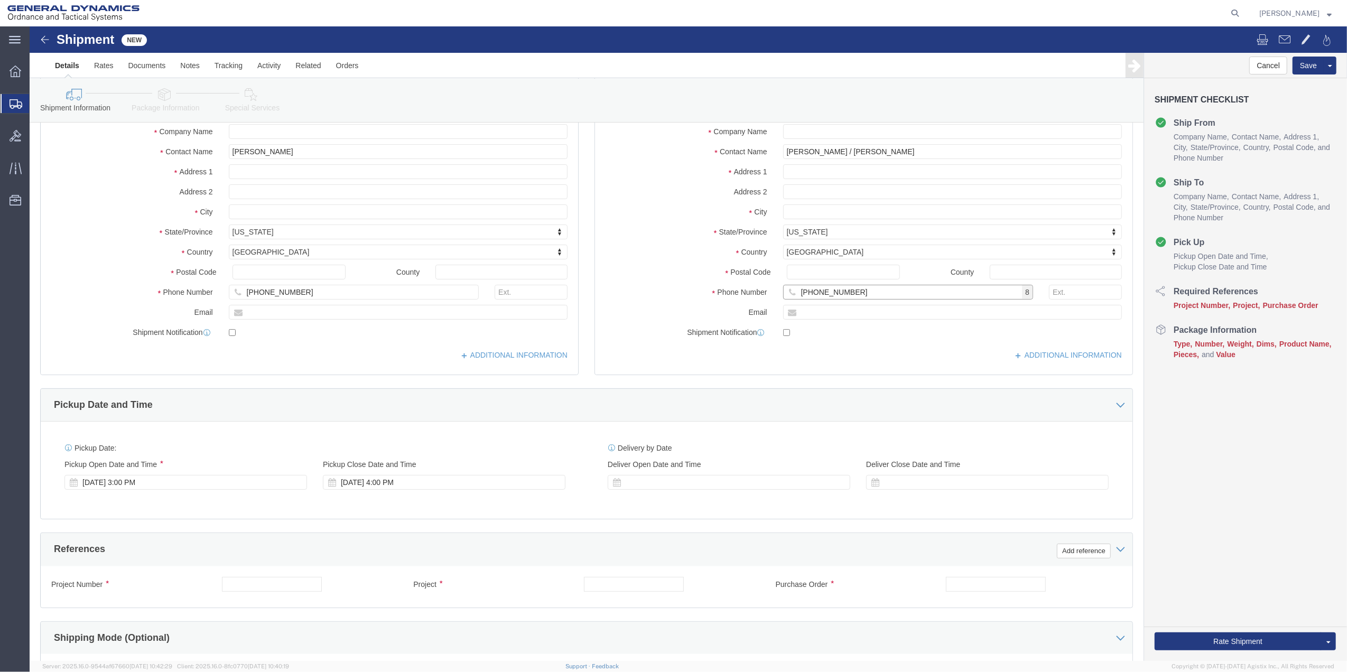
scroll to position [211, 0]
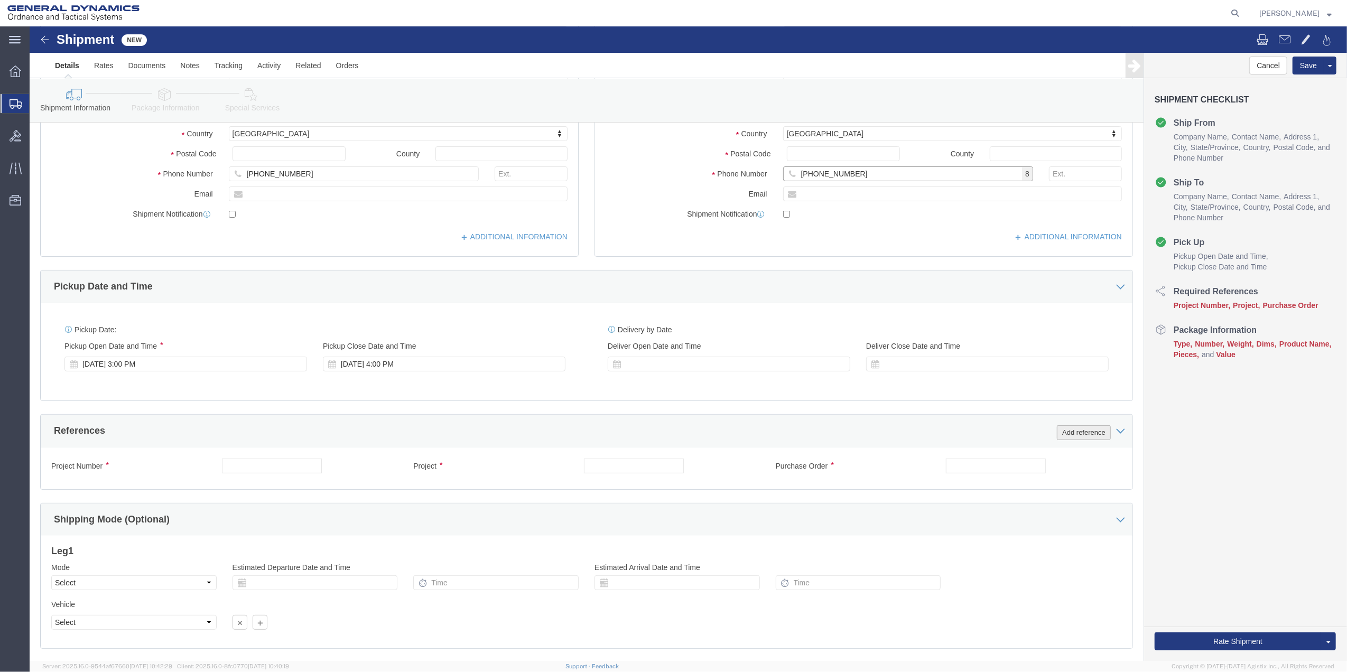
type input "[PHONE_NUMBER]"
click button "Add reference"
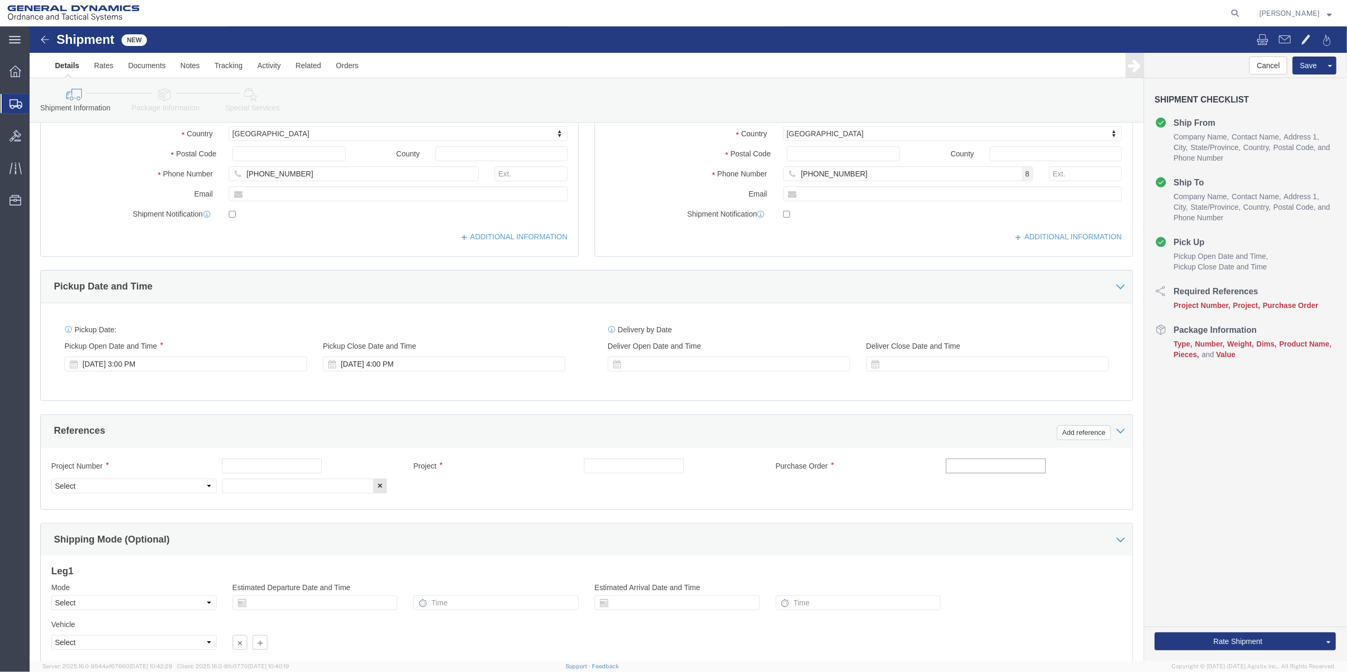
click input "text"
type input "9411"
click input "text"
paste input "9411"
type input "9411"
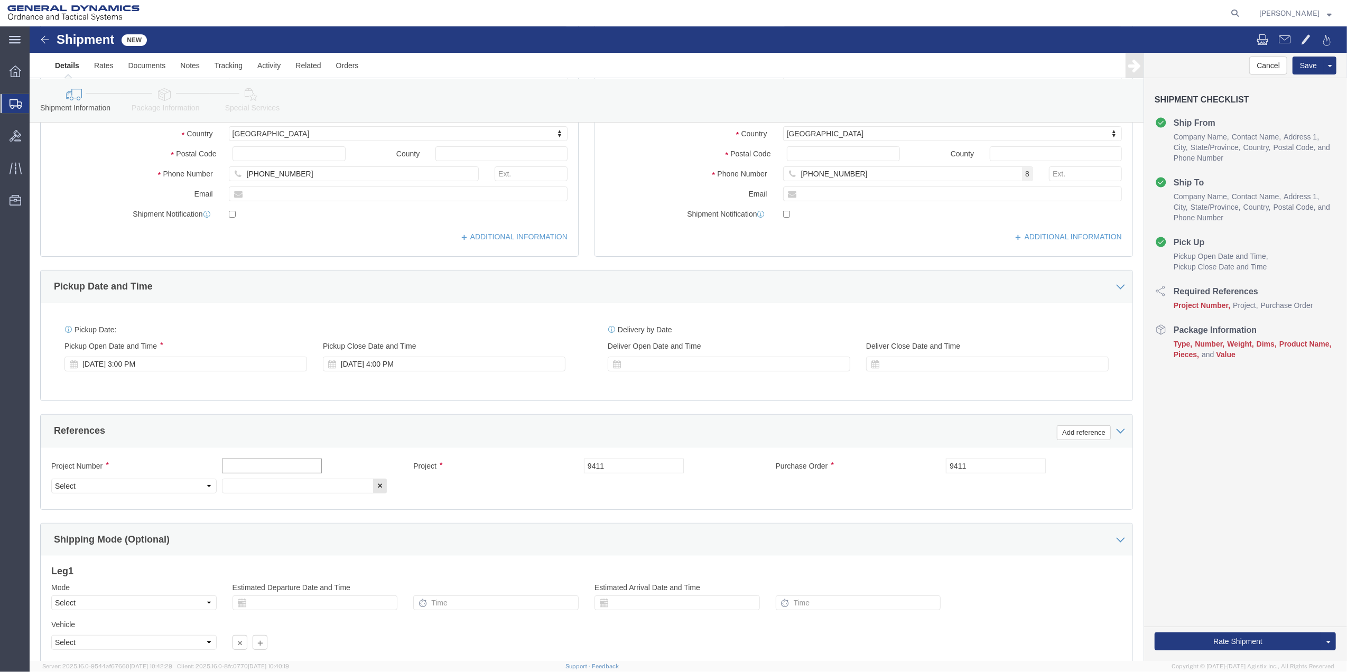
click input "text"
paste input "9411"
type input "9411"
click input "text"
paste input "9411"
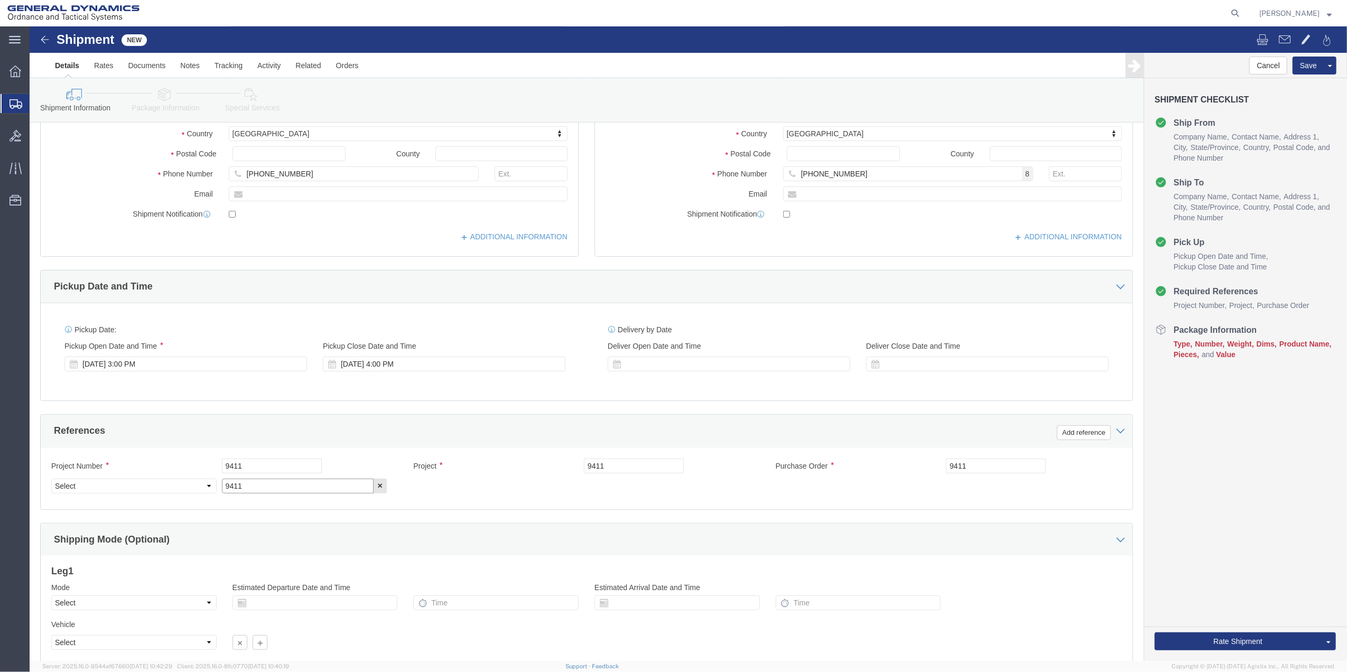
type input "9411"
drag, startPoint x: 147, startPoint y: 469, endPoint x: 140, endPoint y: 459, distance: 12.6
click div "Select Account Type Activity ID Airline Appointment Number ASN Batch Request # …"
click div "Project Number 9411"
click select "Select Account Type Activity ID Airline Appointment Number ASN Batch Request # …"
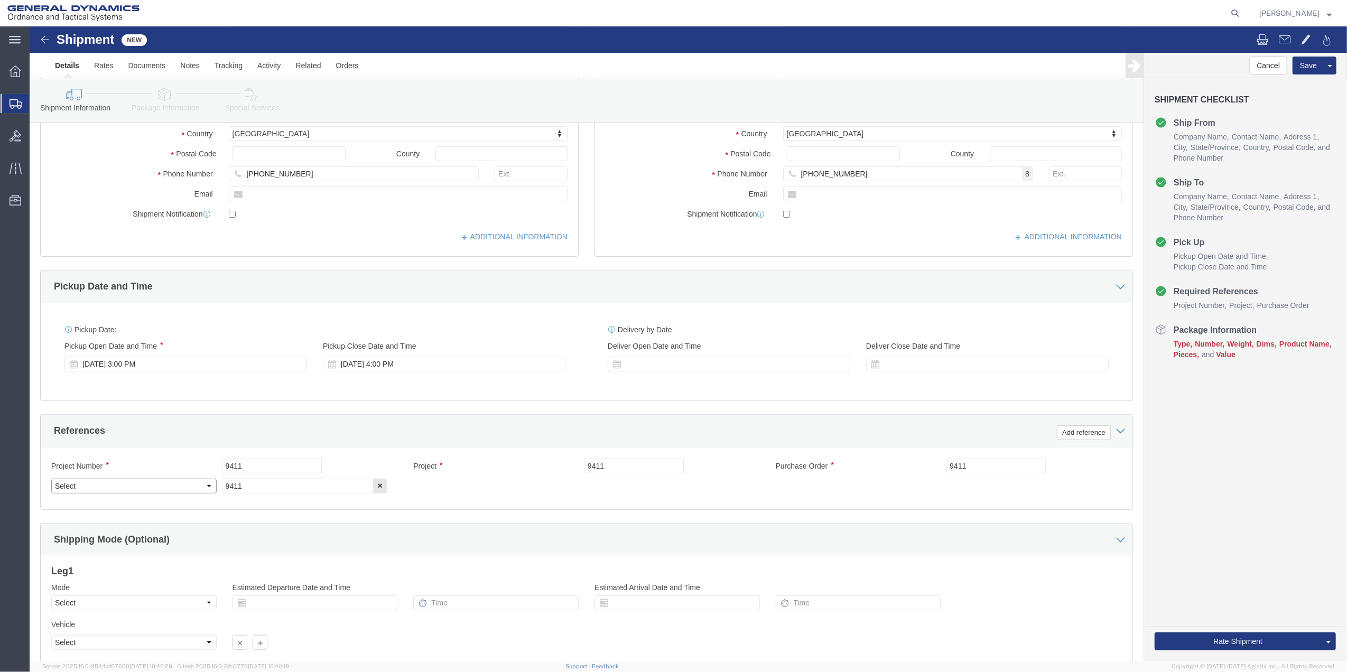
select select "DEPT"
click select "Select Account Type Activity ID Airline Appointment Number ASN Batch Request # …"
click link "Package Information"
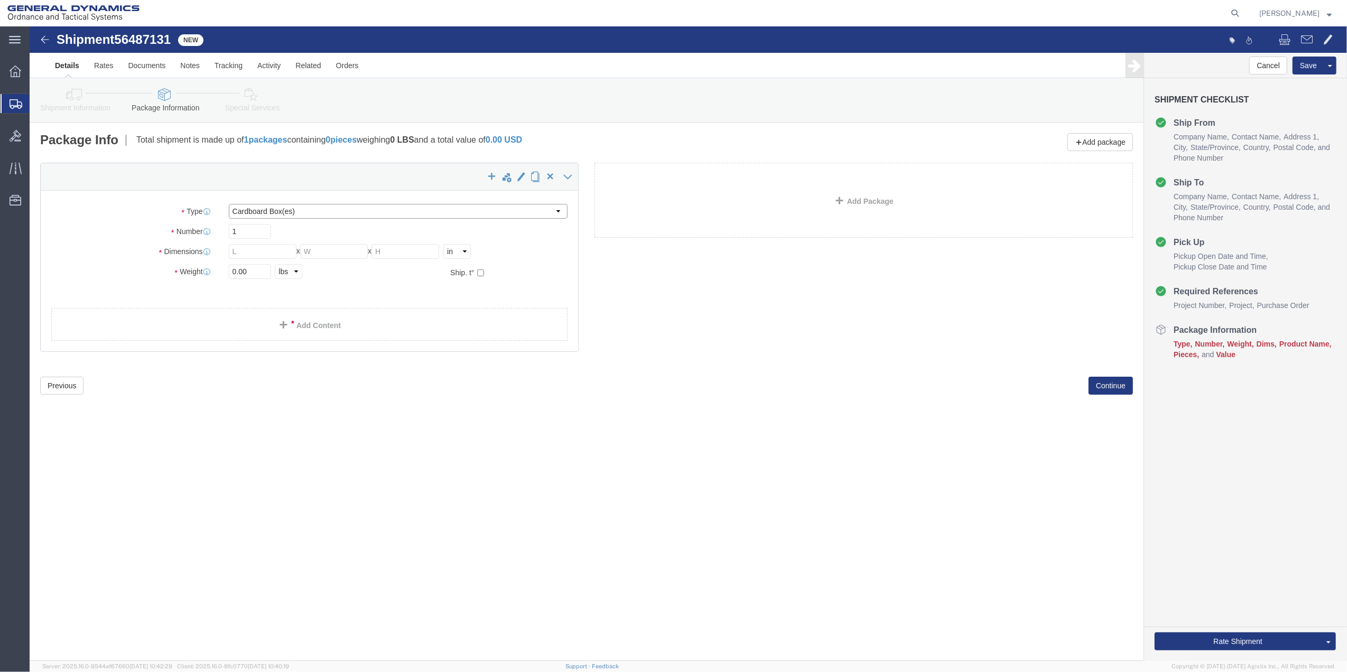
click select "Select Bale(s) Basket(s) Bolt(s) Bottle(s) Buckets Bulk Bundle(s) Can(s) Cardbo…"
click div "Previous Continue"
click select "Select Bale(s) Basket(s) Bolt(s) Bottle(s) Buckets Bulk Bundle(s) Can(s) Cardbo…"
select select "CBOX"
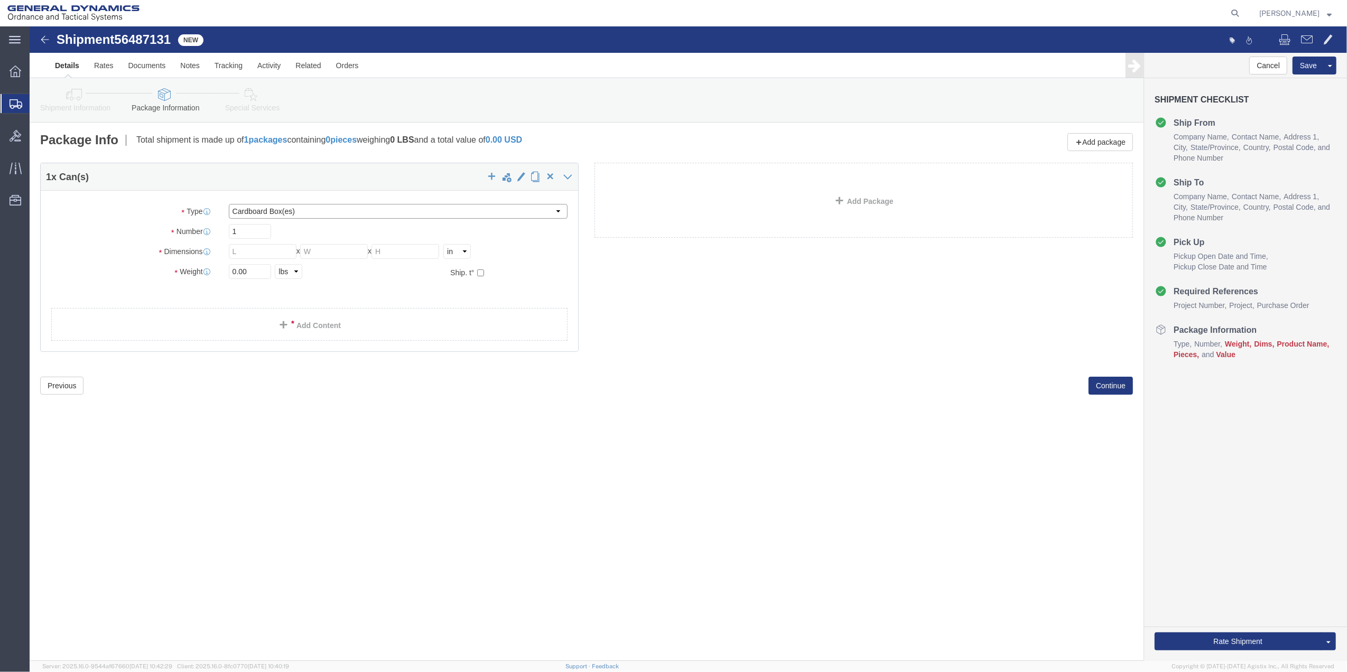
click select "Select Bale(s) Basket(s) Bolt(s) Bottle(s) Buckets Bulk Bundle(s) Can(s) Cardbo…"
click input "text"
type input "18"
type input "10"
type input "3"
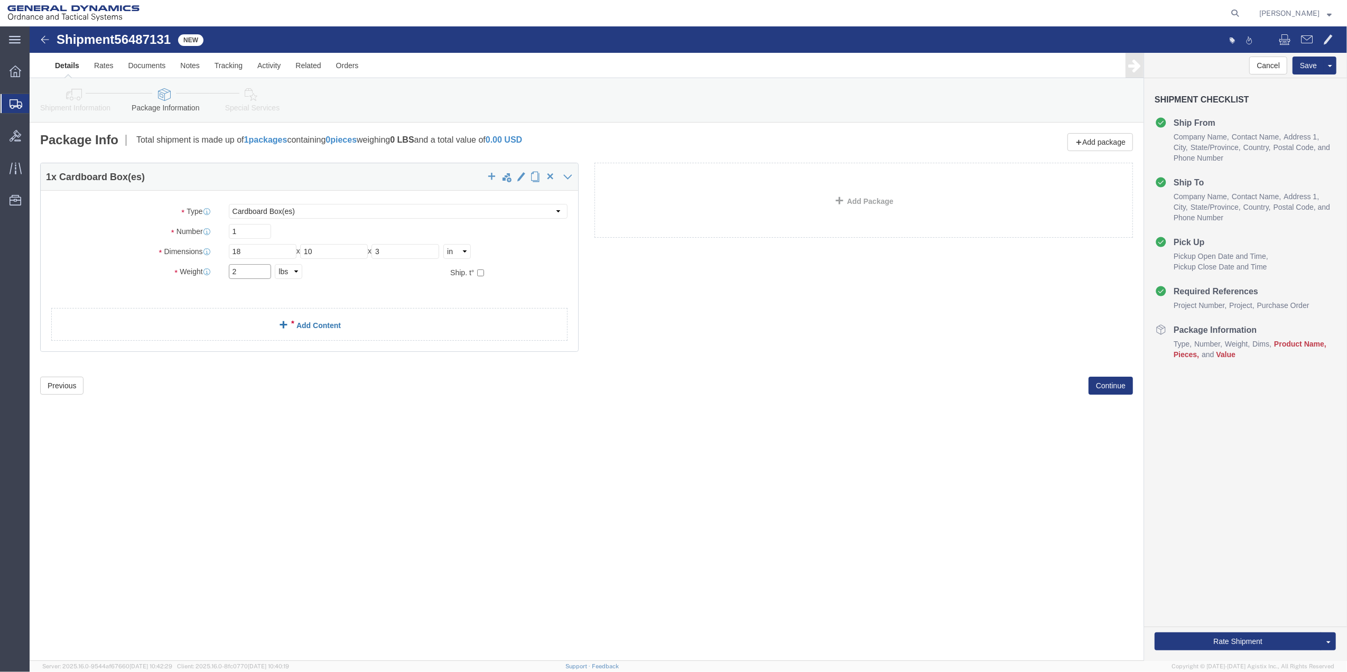
type input "2"
click link "Add Content"
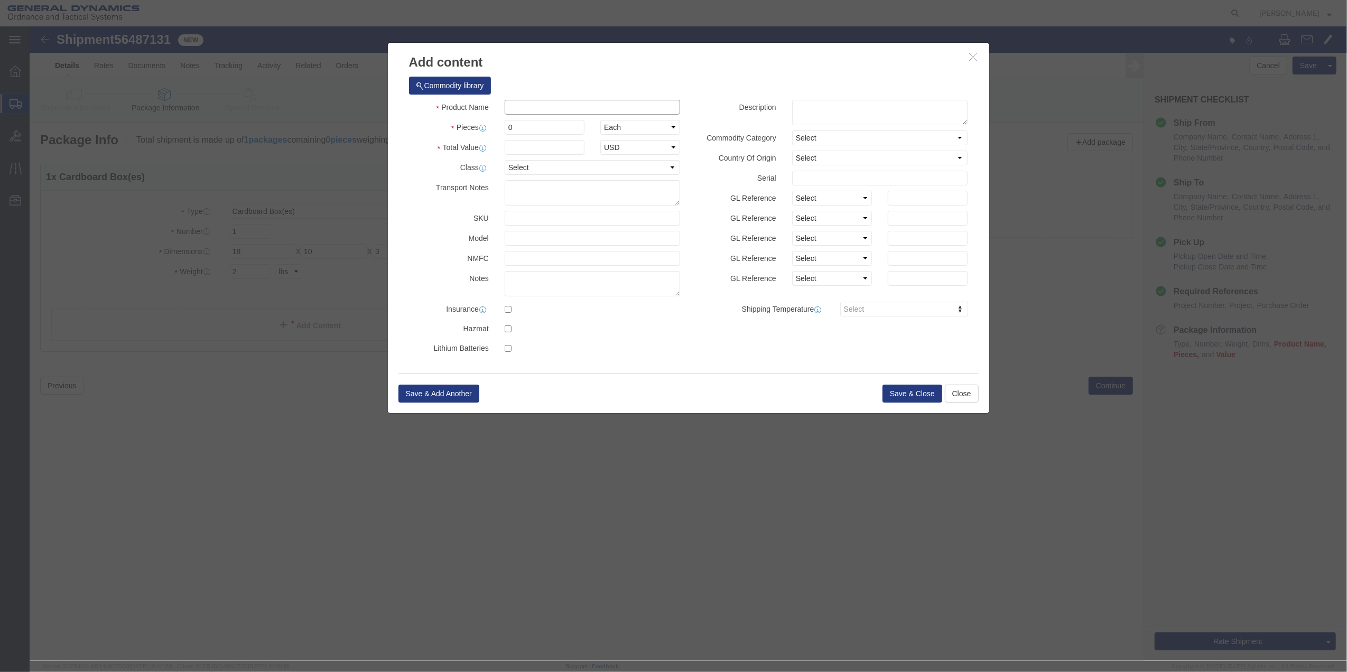
click input "text"
type input "MISC"
type input "100"
select select "US"
click input "0"
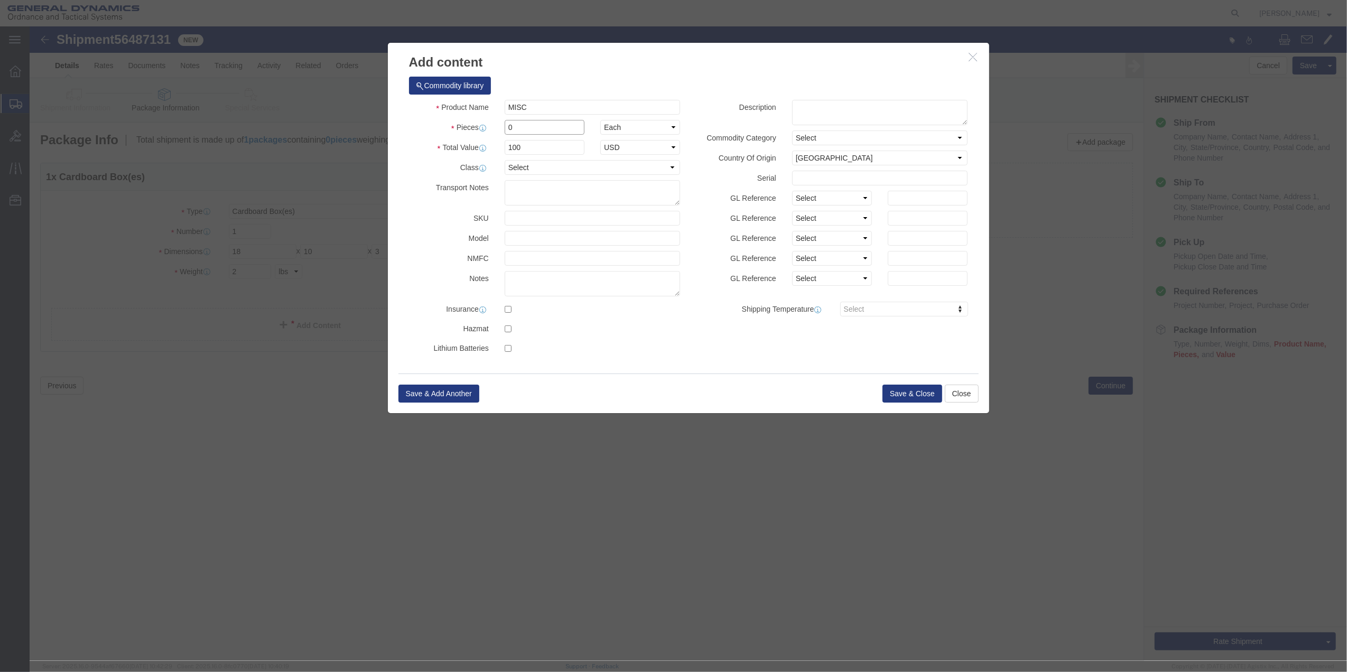
type input "01"
click select "Select 50 55 60 65 70 85 92.5 100 125 175 250 300 400"
select select "70"
click select "Select 50 55 60 65 70 85 92.5 100 125 175 250 300 400"
click button "Save & Close"
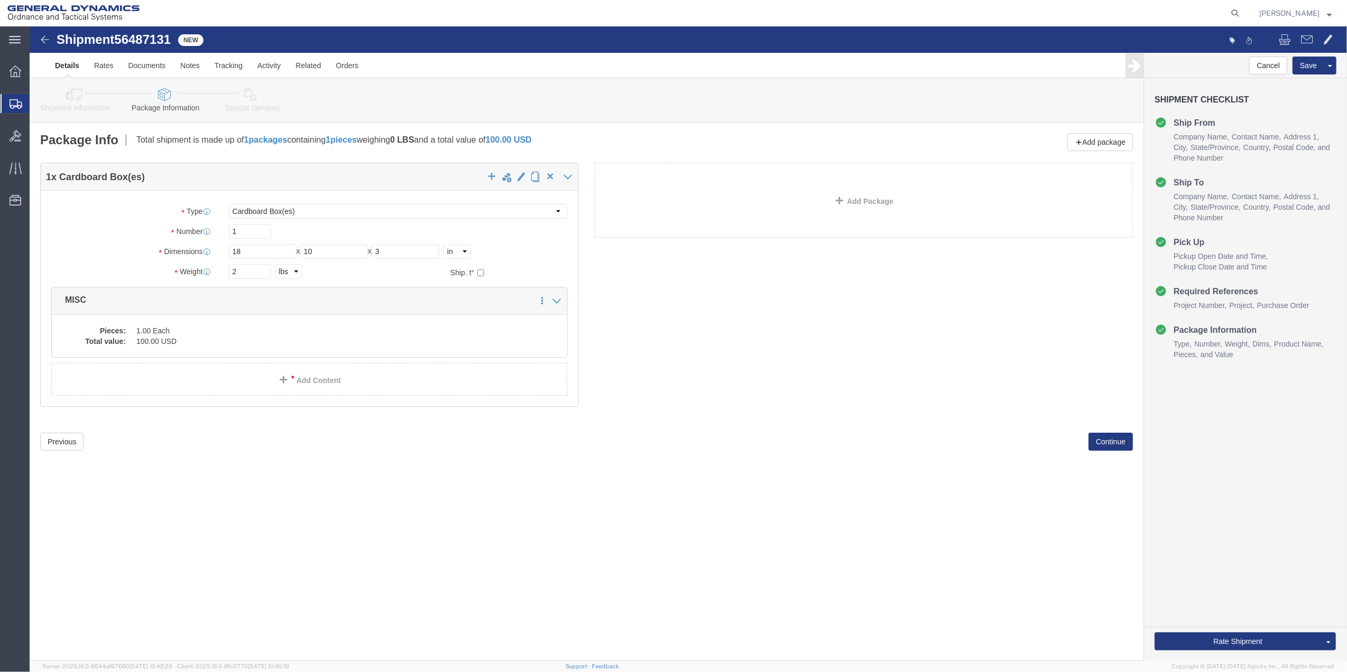
click icon
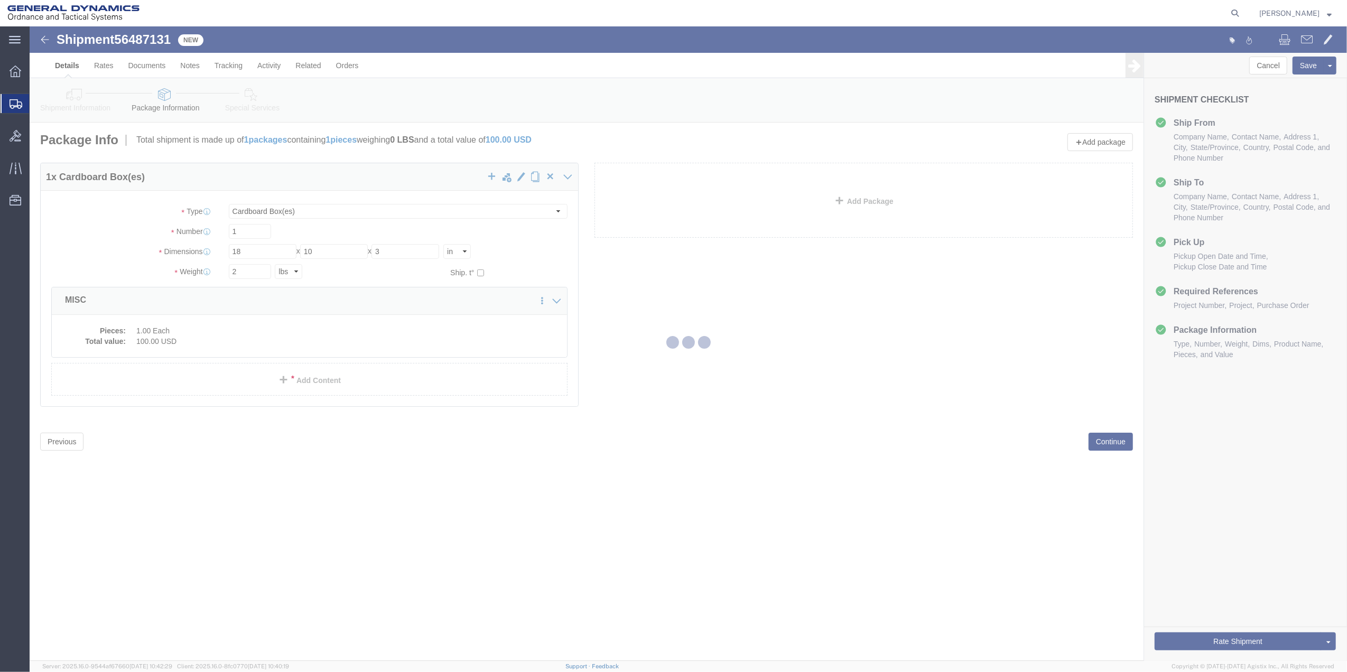
select select
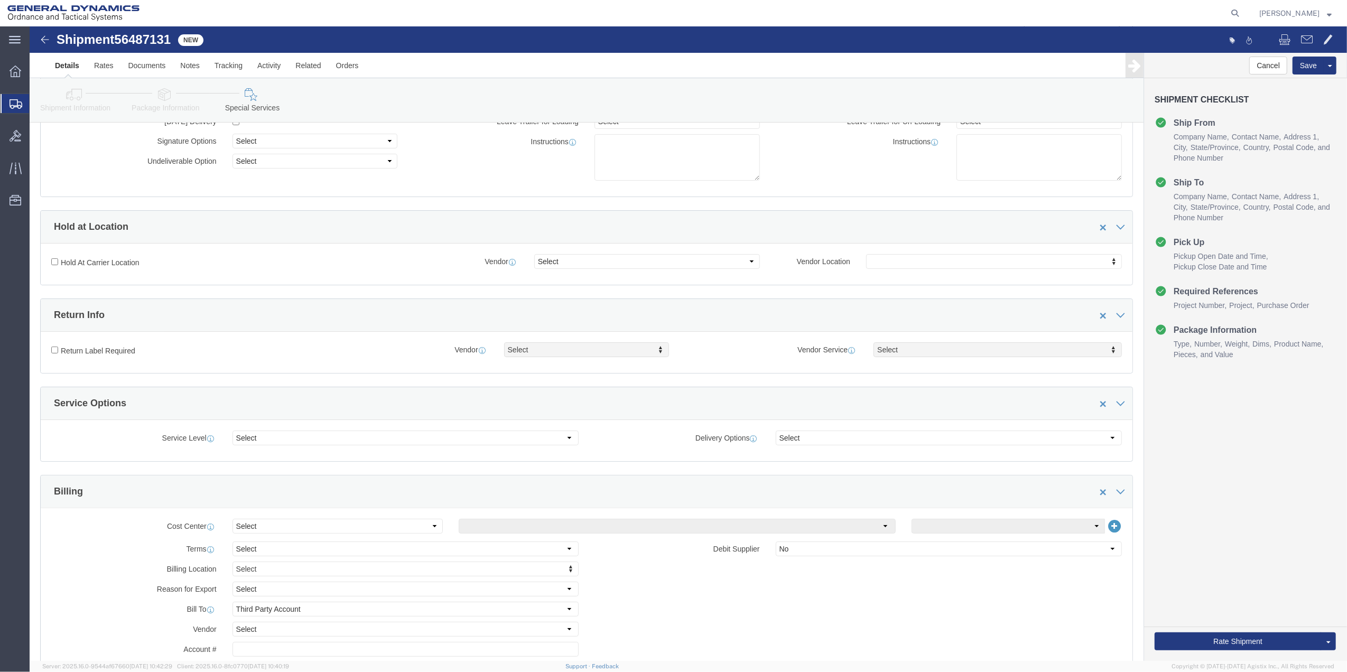
scroll to position [282, 0]
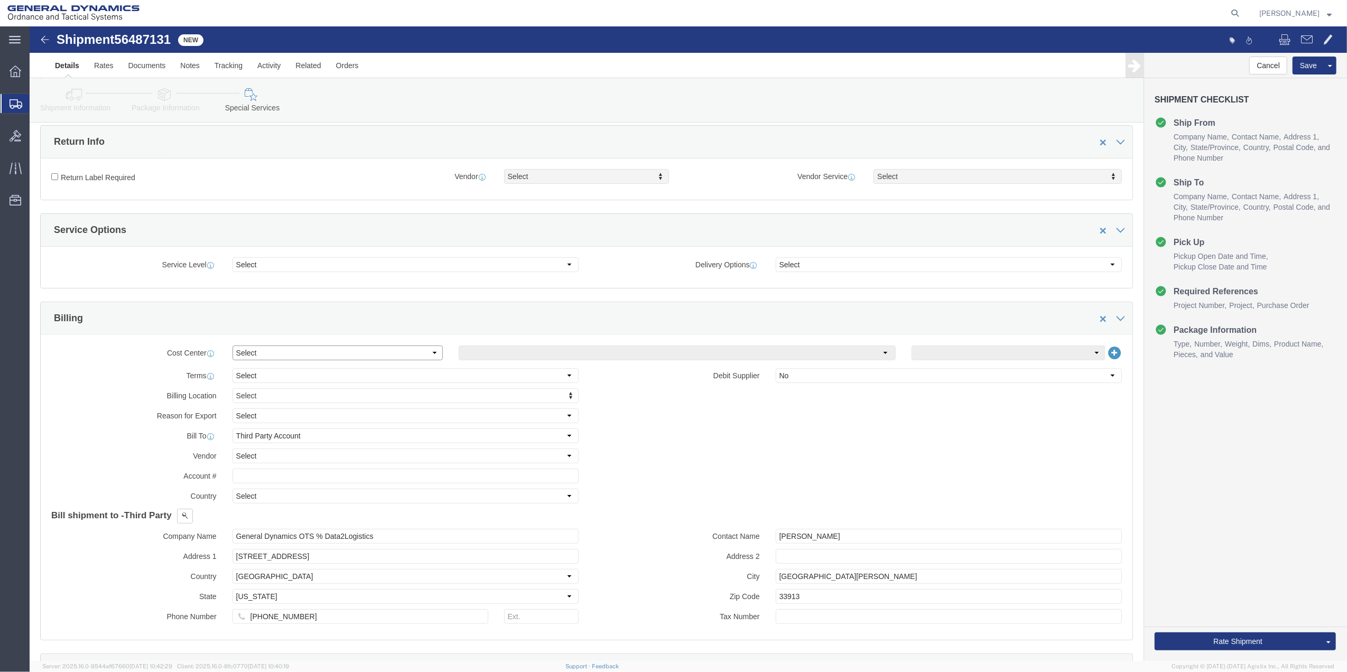
click select "Select Buyer Cost Center Department Operations Number Order Number Sales Person"
select select "DEPARTMENT"
click select "Select Buyer Cost Center Department Operations Number Order Number Sales Person"
click select "Select [GEOGRAPHIC_DATA] [GEOGRAPHIC_DATA] [GEOGRAPHIC_DATA] [GEOGRAPHIC_DATA] …"
select select "1763983"
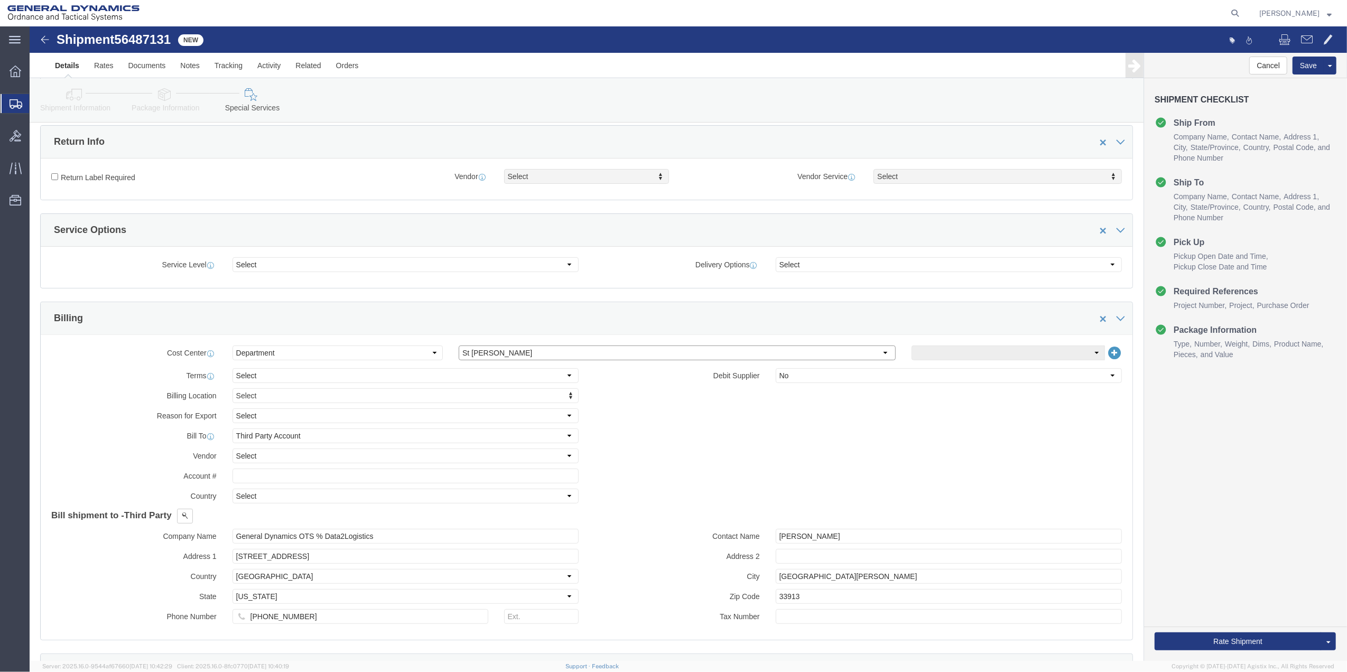
click select "Select [GEOGRAPHIC_DATA] [GEOGRAPHIC_DATA] [GEOGRAPHIC_DATA] [GEOGRAPHIC_DATA] …"
click select "Select 10AFM 10GAG 10GAH 10GFL 10GFO 10GIE 10GIS 30MABS St [PERSON_NAME] Program"
select select "214681"
click select "Select 10AFM 10GAG 10GAH 10GFL 10GFO 10GIE 10GIS 30MABS St [PERSON_NAME] Program"
drag, startPoint x: 349, startPoint y: 515, endPoint x: -33, endPoint y: 511, distance: 381.5
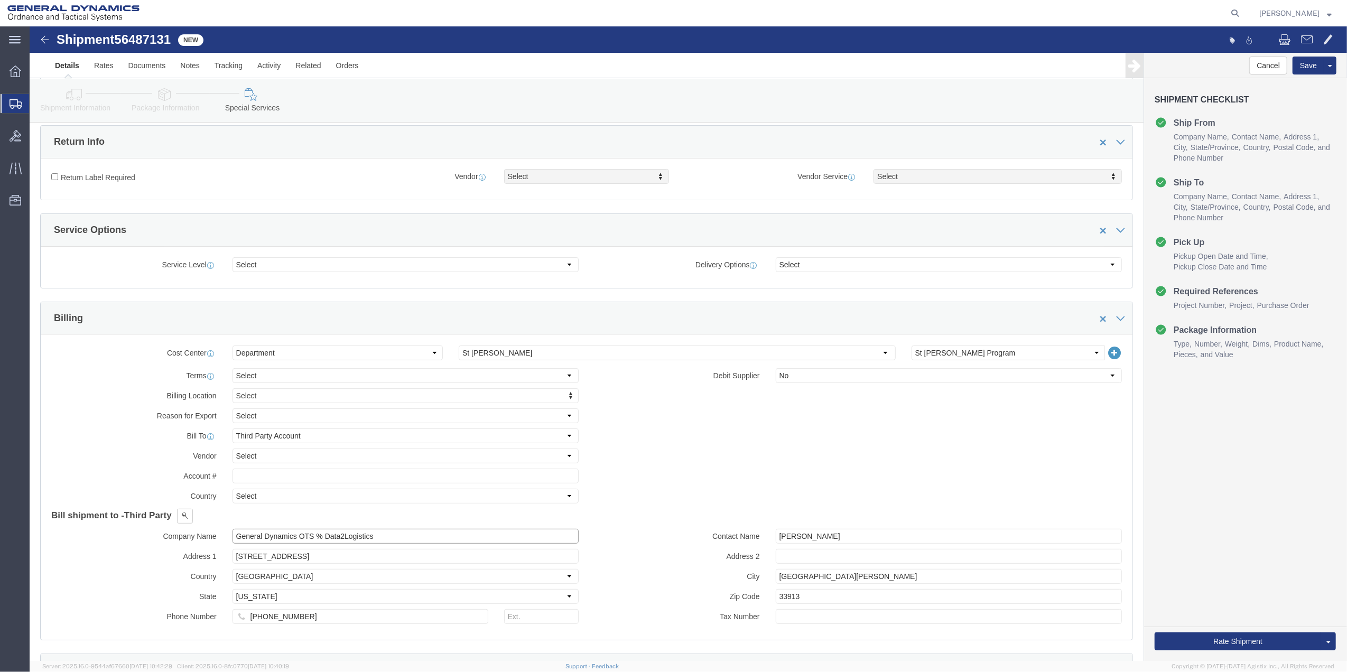
click input "General Dynamics OTS % Data2Logistics"
click html "Shipment 56487131 New Details Rates Documents Notes Tracking Activity Related O…"
click input "General Dynamics OTS % Data2Logistics"
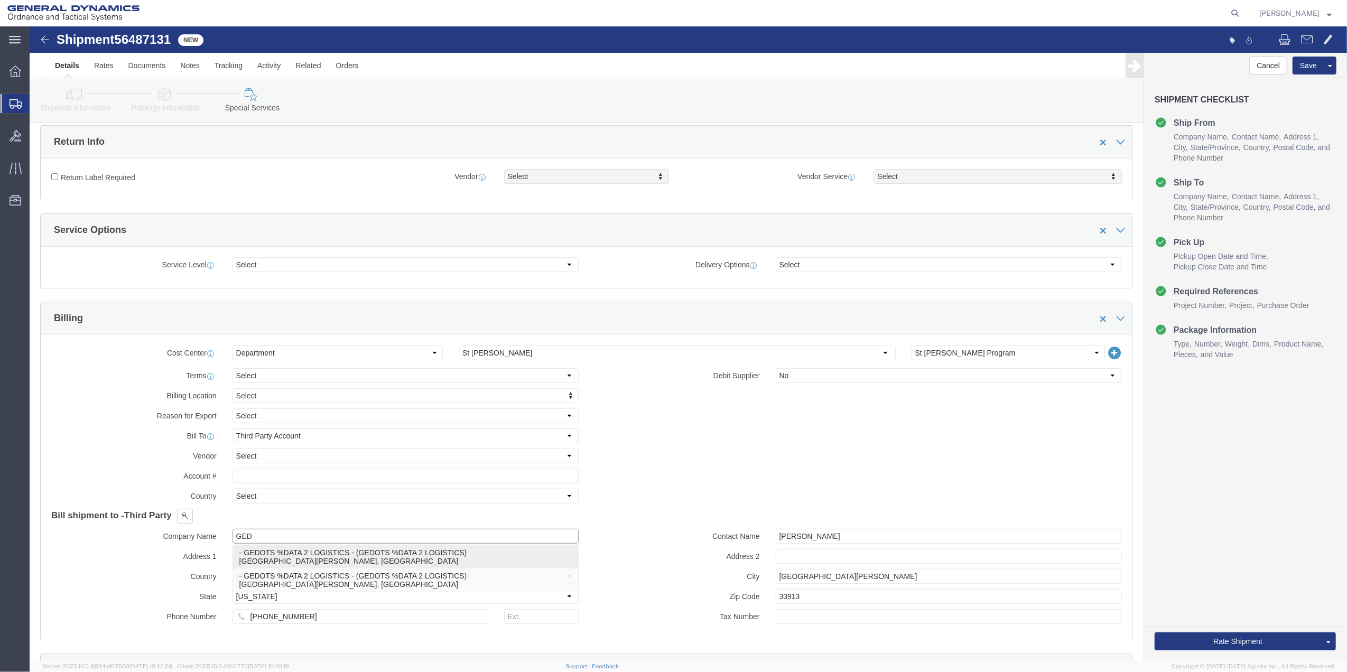
click p "- GEDOTS %DATA 2 LOGISTICS - (GEDOTS %DATA 2 LOGISTICS) [GEOGRAPHIC_DATA][PERSO…"
type input "GEDOTS %DATA 2 LOGISTICS"
type input "PO BOX 61050"
type input "GEDOTS %DATA 2 LOGISTICS"
type input "FORT [PERSON_NAME]"
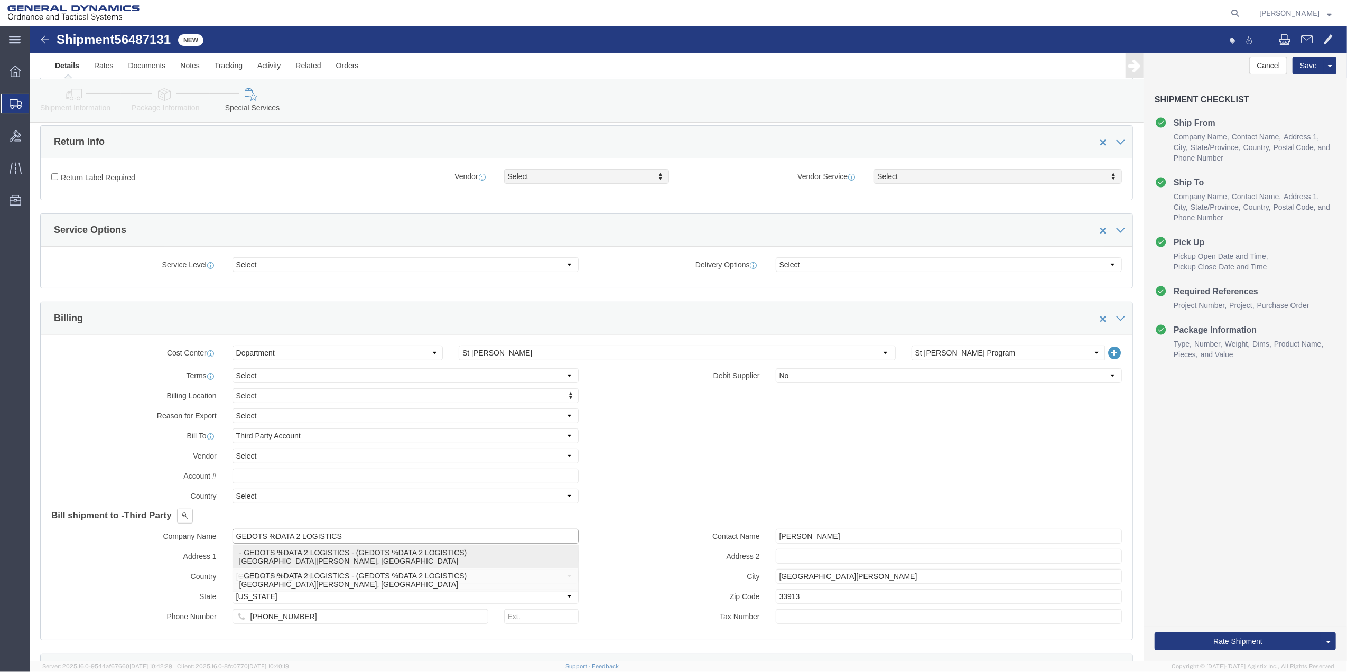
type input "33906"
select select "FL"
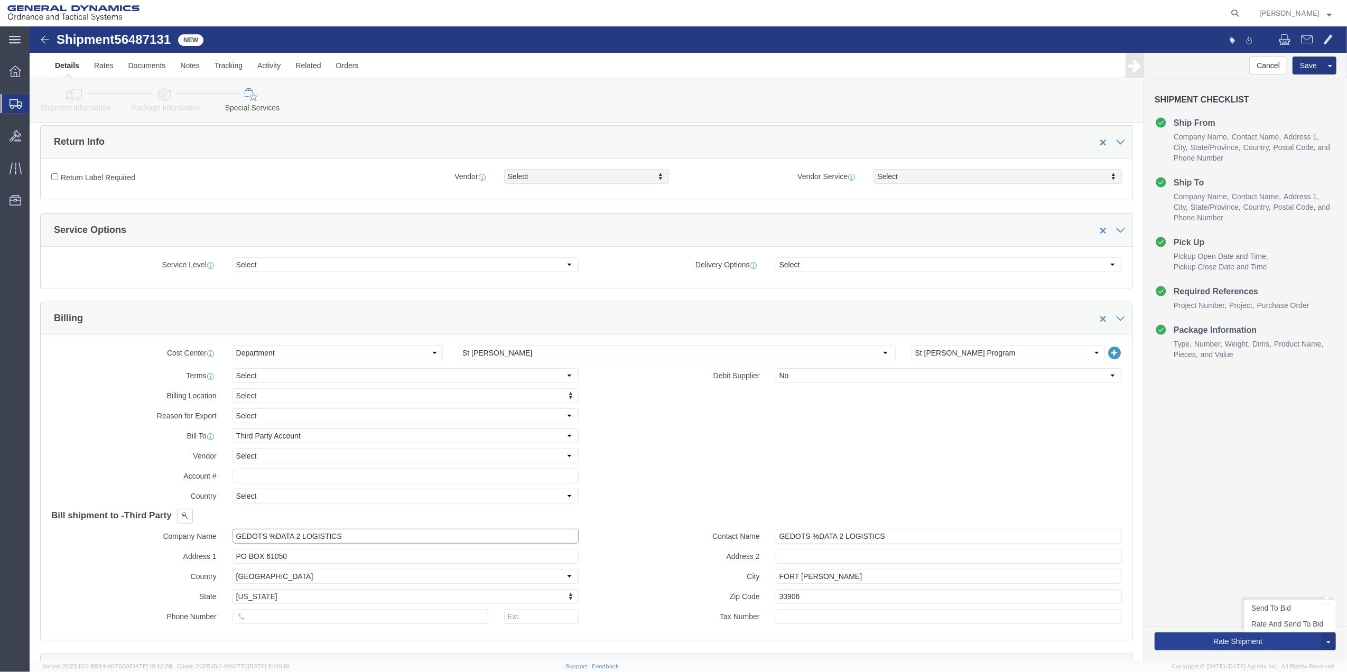
type input "GEDOTS %DATA 2 LOGISTICS"
click button "Rate Shipment"
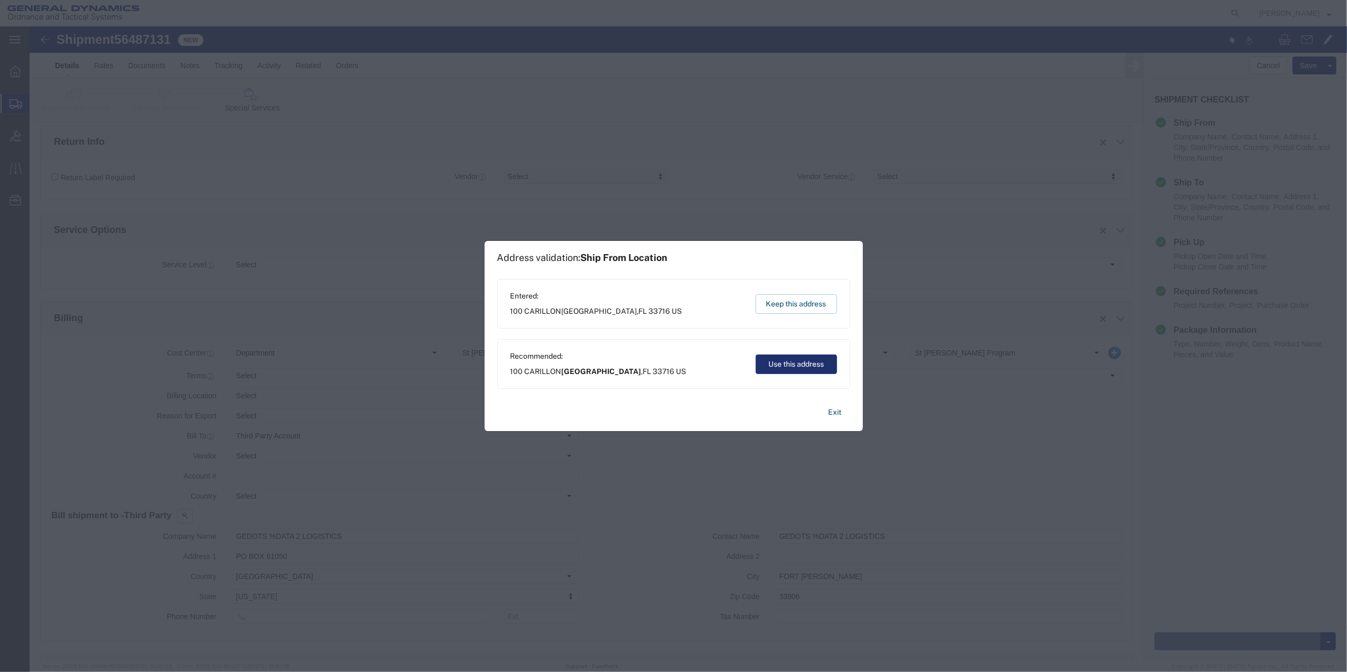
click at [814, 362] on button "Use this address" at bounding box center [796, 365] width 81 height 20
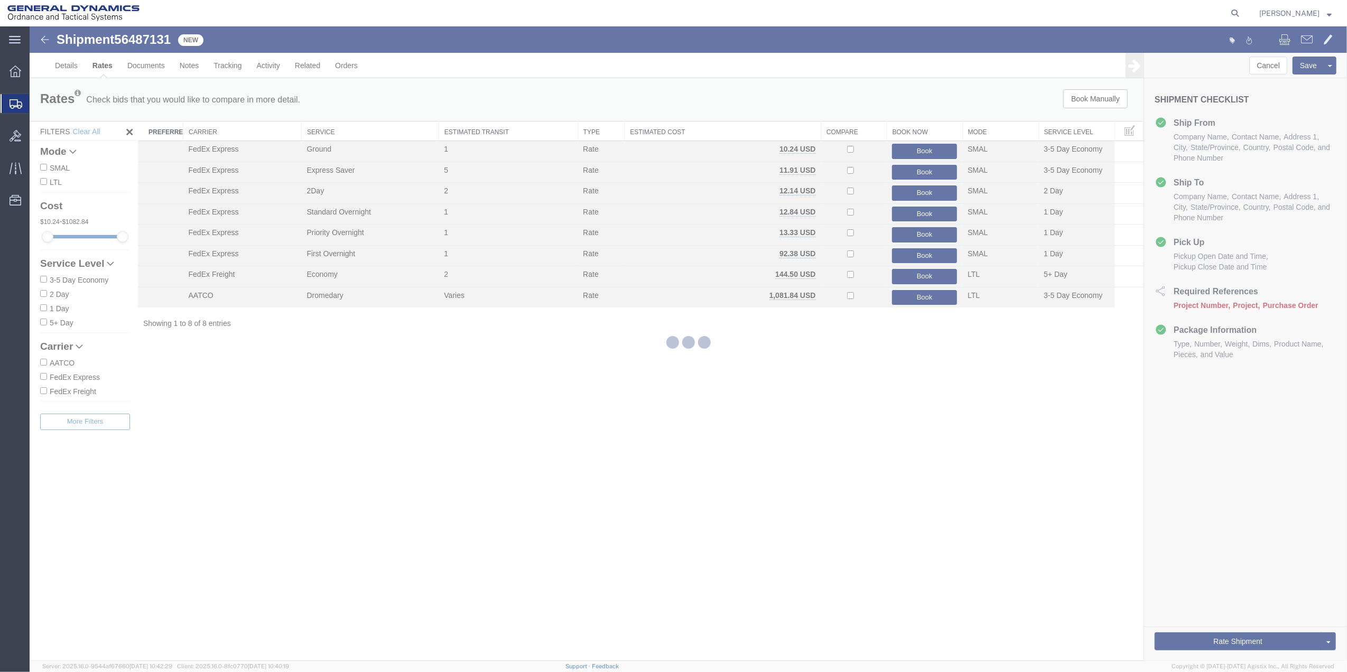
scroll to position [0, 0]
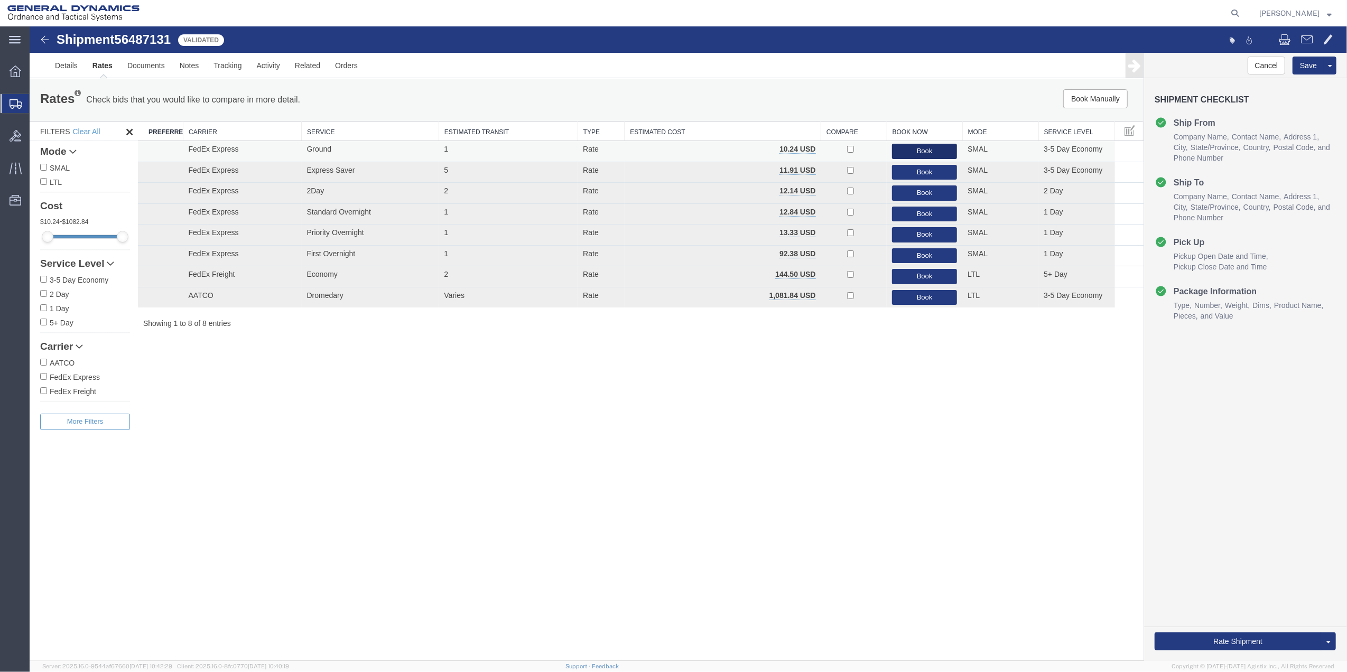
click at [909, 151] on button "Book" at bounding box center [924, 151] width 65 height 15
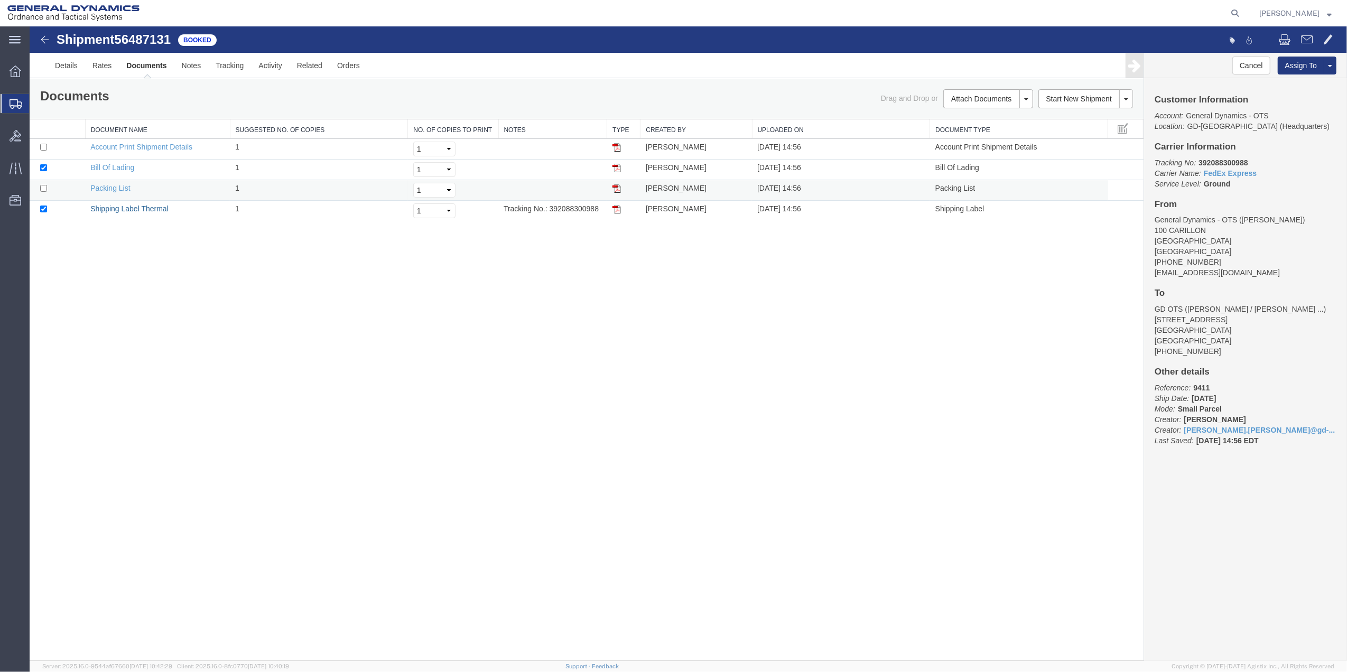
drag, startPoint x: 134, startPoint y: 207, endPoint x: 857, endPoint y: 196, distance: 723.0
click at [134, 207] on link "Shipping Label Thermal" at bounding box center [129, 208] width 78 height 8
